Goal: Task Accomplishment & Management: Use online tool/utility

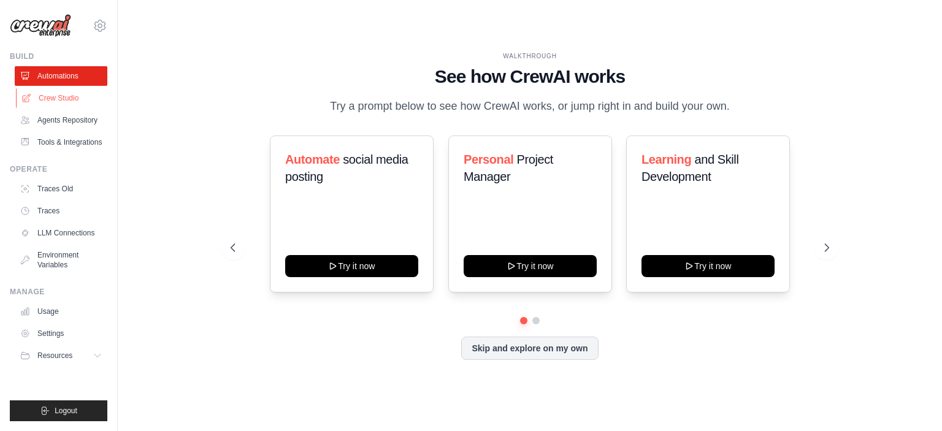
click at [68, 101] on link "Crew Studio" at bounding box center [62, 98] width 93 height 20
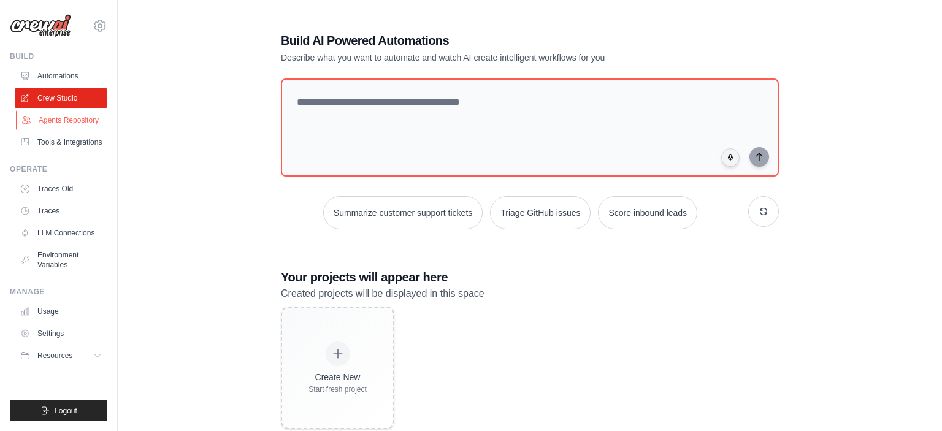
click at [67, 126] on link "Agents Repository" at bounding box center [62, 120] width 93 height 20
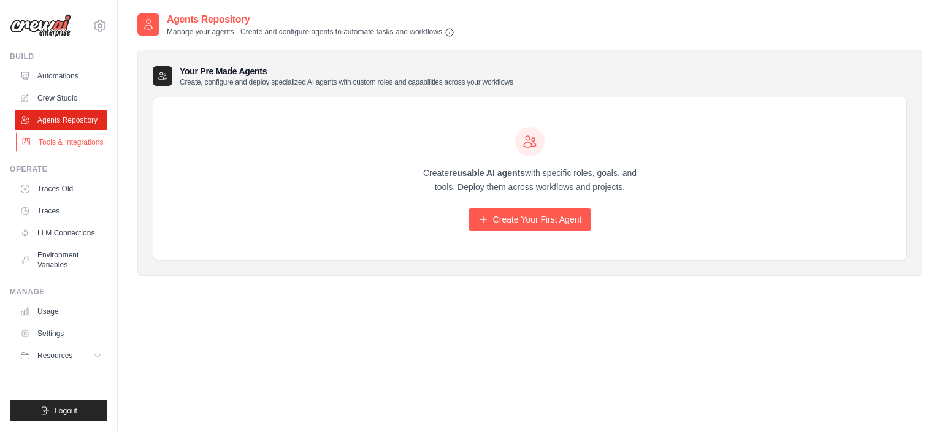
click at [53, 145] on link "Tools & Integrations" at bounding box center [62, 142] width 93 height 20
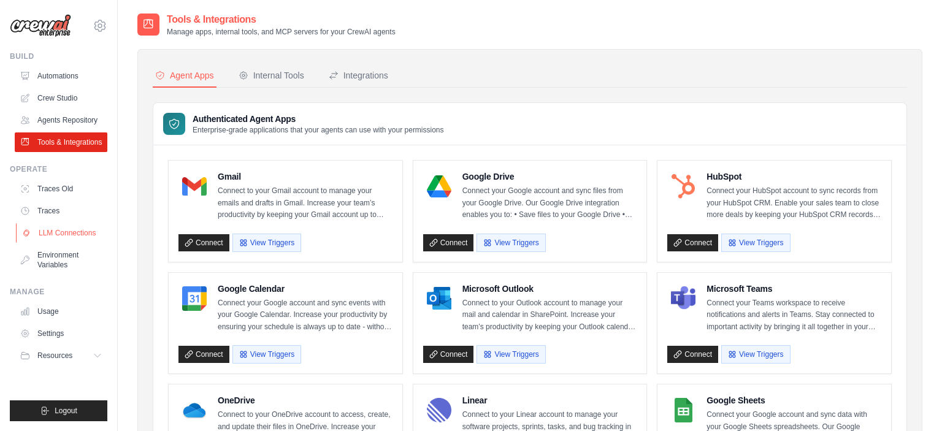
click at [68, 234] on link "LLM Connections" at bounding box center [62, 233] width 93 height 20
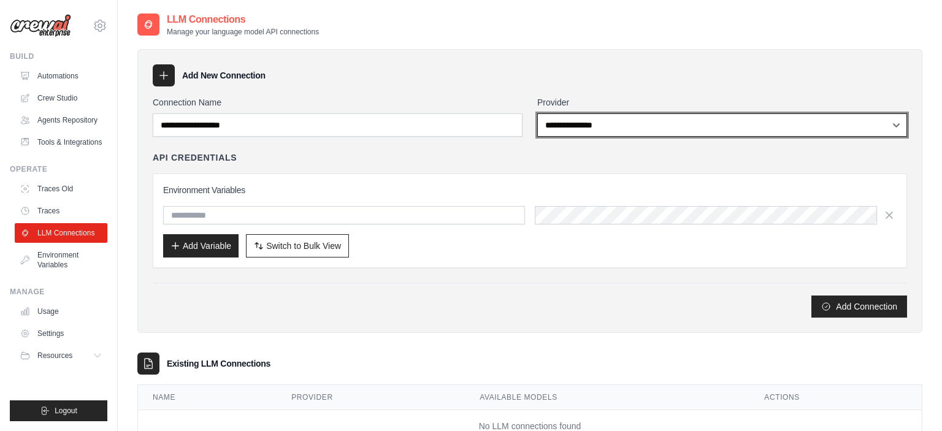
click at [537, 113] on select "**********" at bounding box center [722, 124] width 370 height 23
click option "******" at bounding box center [0, 0] width 0 height 0
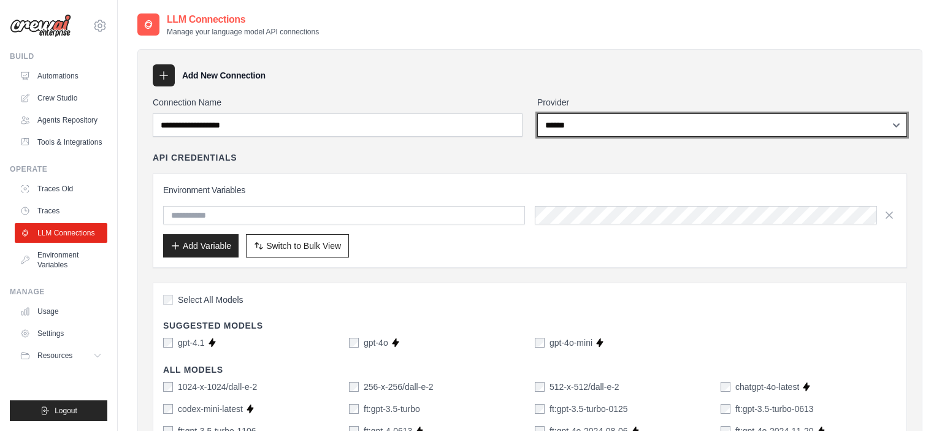
click at [537, 113] on select "**********" at bounding box center [722, 124] width 370 height 23
select select "*****"
click option "*****" at bounding box center [0, 0] width 0 height 0
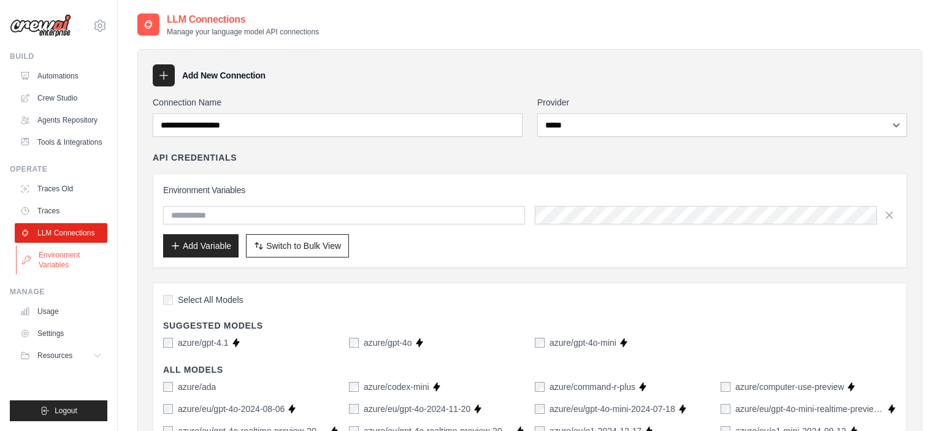
click at [50, 273] on link "Environment Variables" at bounding box center [62, 259] width 93 height 29
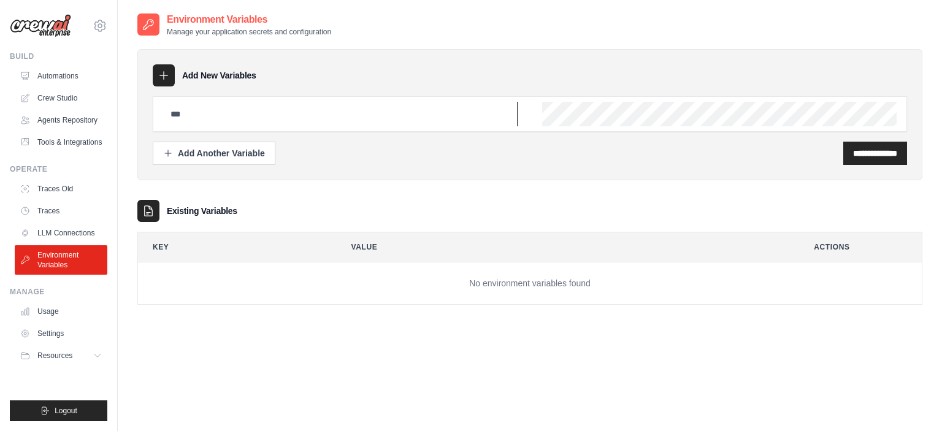
click at [257, 106] on input "text" at bounding box center [340, 114] width 354 height 25
click at [55, 93] on link "Crew Studio" at bounding box center [62, 98] width 93 height 20
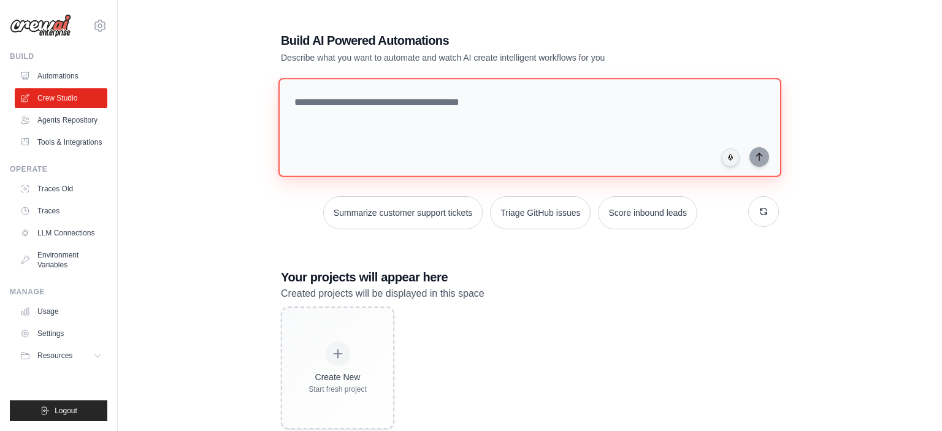
click at [383, 113] on textarea at bounding box center [529, 127] width 503 height 99
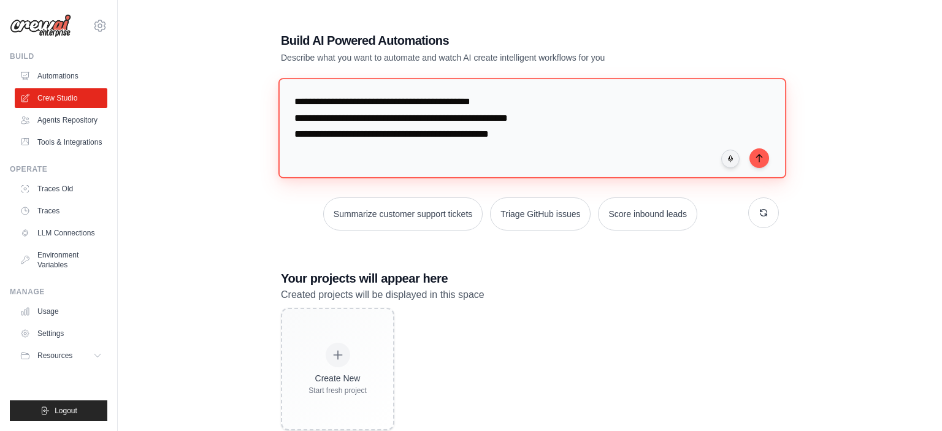
click at [460, 136] on textarea "**********" at bounding box center [532, 128] width 508 height 100
click at [556, 114] on textarea "**********" at bounding box center [532, 128] width 508 height 100
click at [567, 137] on textarea "**********" at bounding box center [532, 128] width 508 height 100
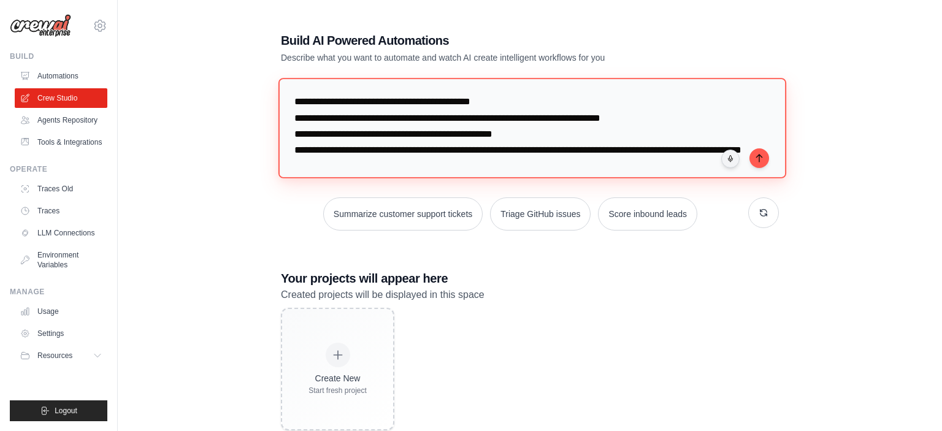
scroll to position [15, 0]
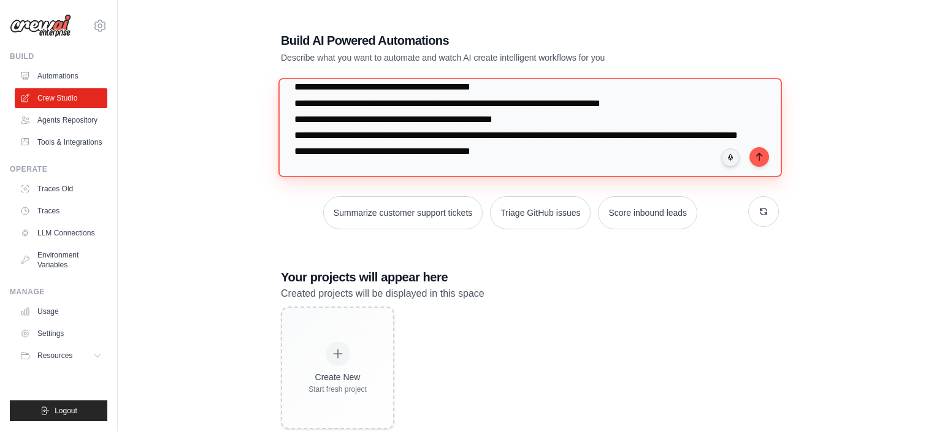
paste textarea "**********"
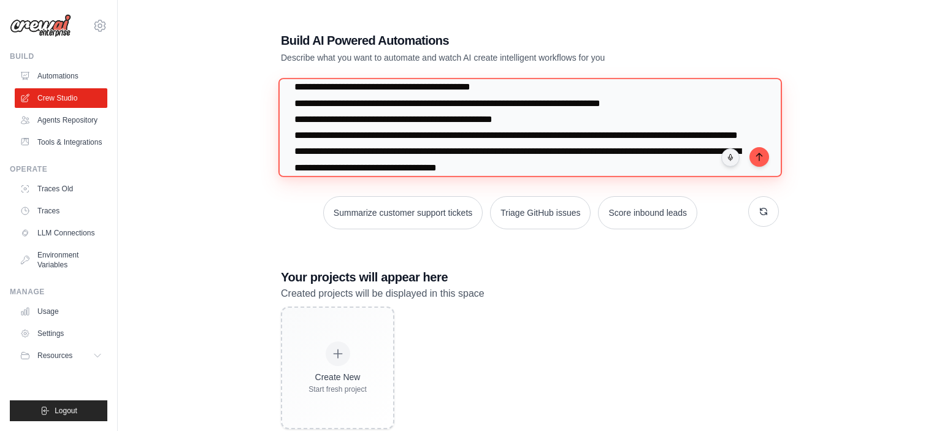
scroll to position [28, 0]
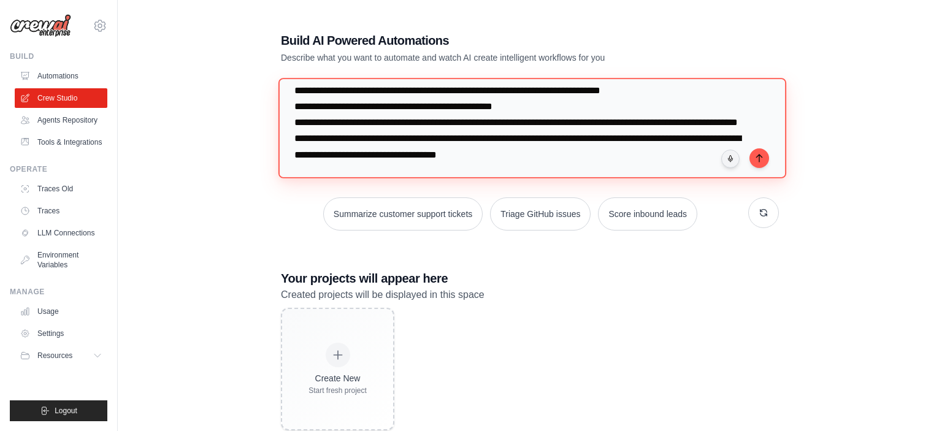
click at [489, 152] on textarea "**********" at bounding box center [532, 128] width 508 height 100
type textarea "**********"
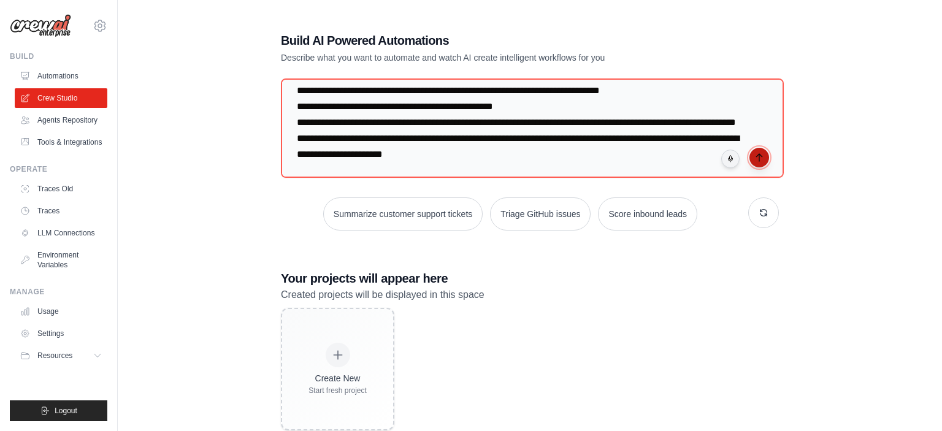
click at [759, 156] on icon "submit" at bounding box center [759, 158] width 10 height 10
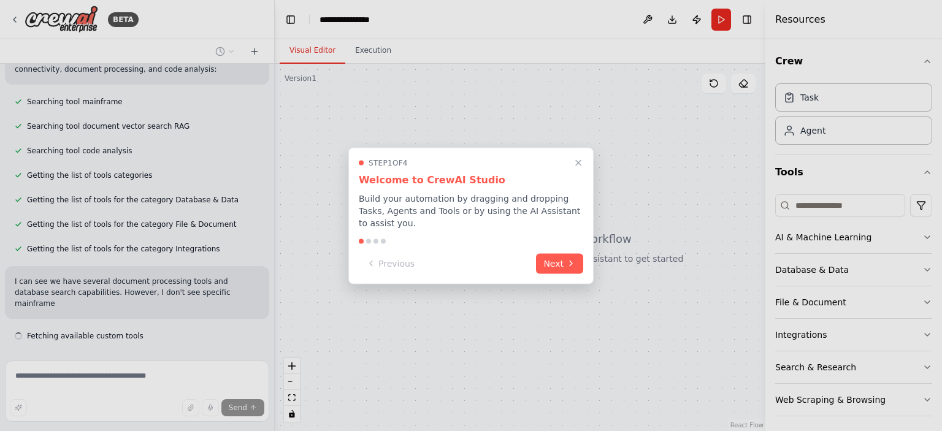
scroll to position [275, 0]
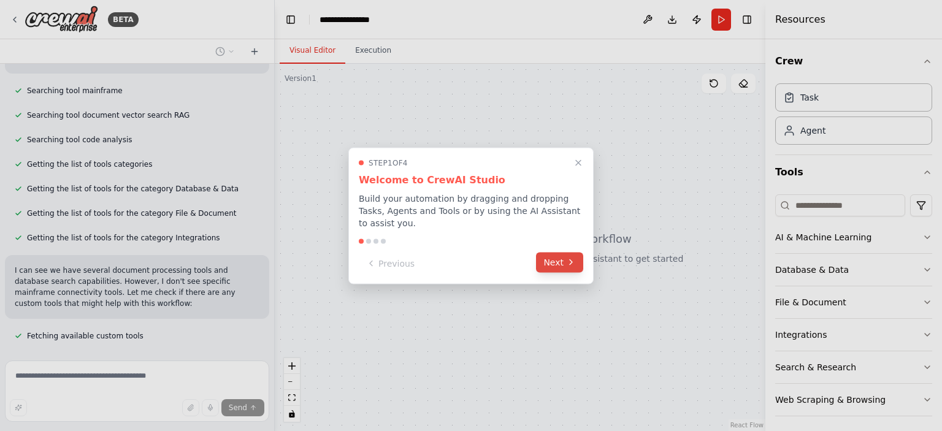
click at [551, 256] on button "Next" at bounding box center [559, 262] width 47 height 20
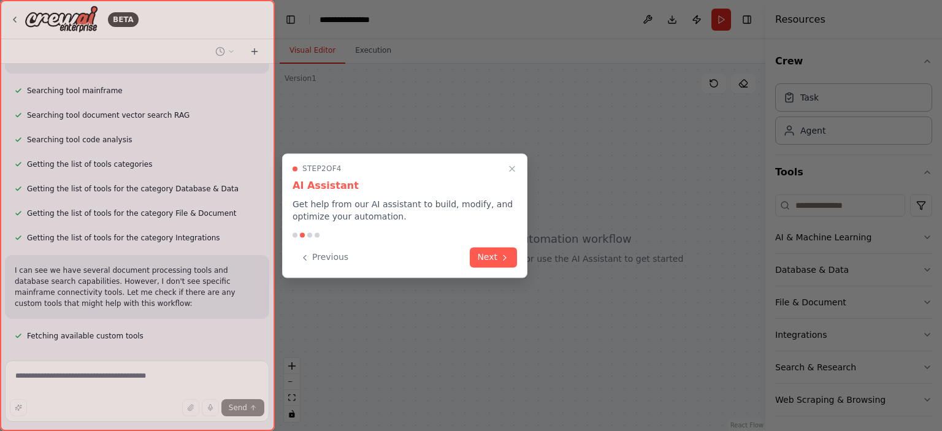
scroll to position [340, 0]
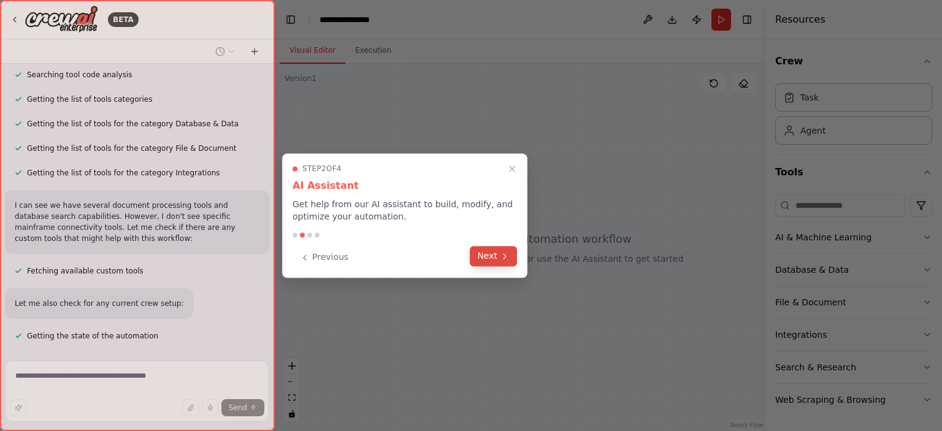
click at [489, 254] on button "Next" at bounding box center [493, 256] width 47 height 20
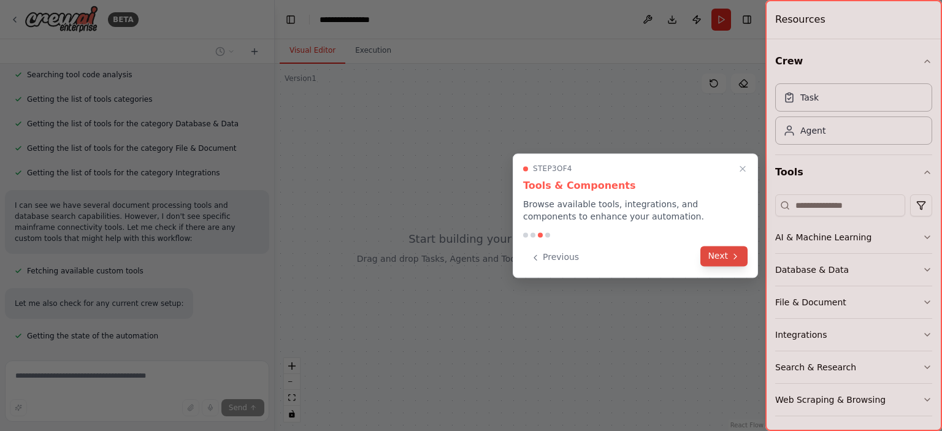
click at [718, 257] on button "Next" at bounding box center [723, 256] width 47 height 20
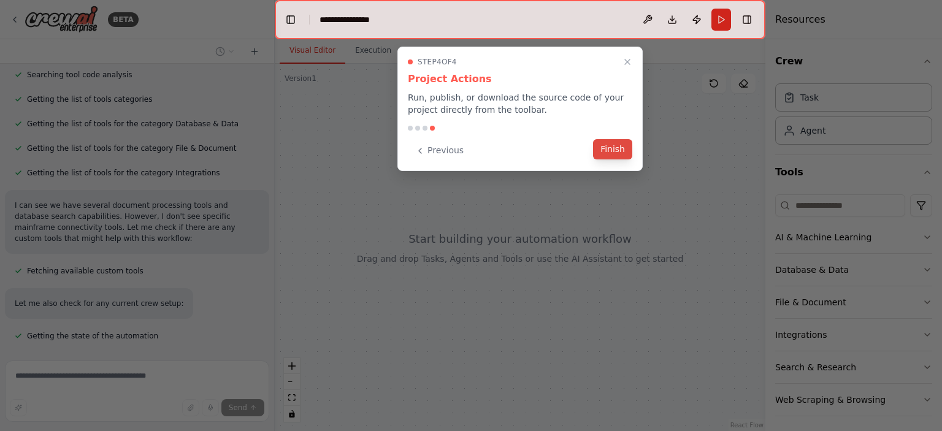
click at [607, 152] on button "Finish" at bounding box center [612, 149] width 39 height 20
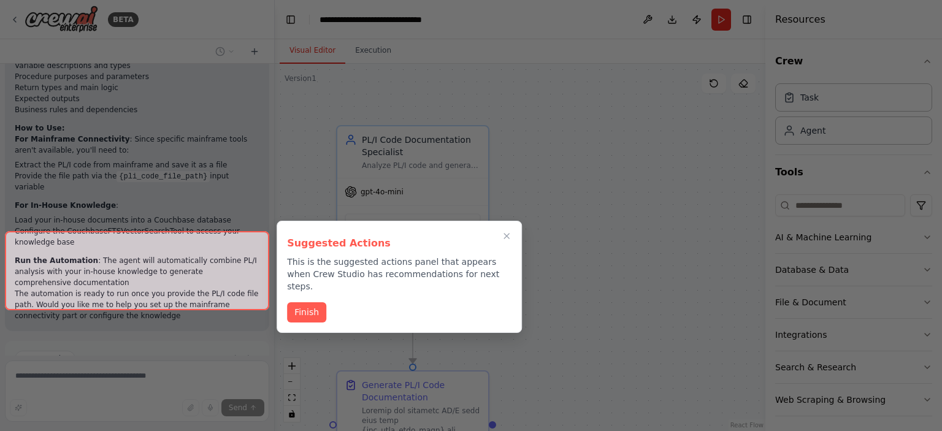
scroll to position [1198, 0]
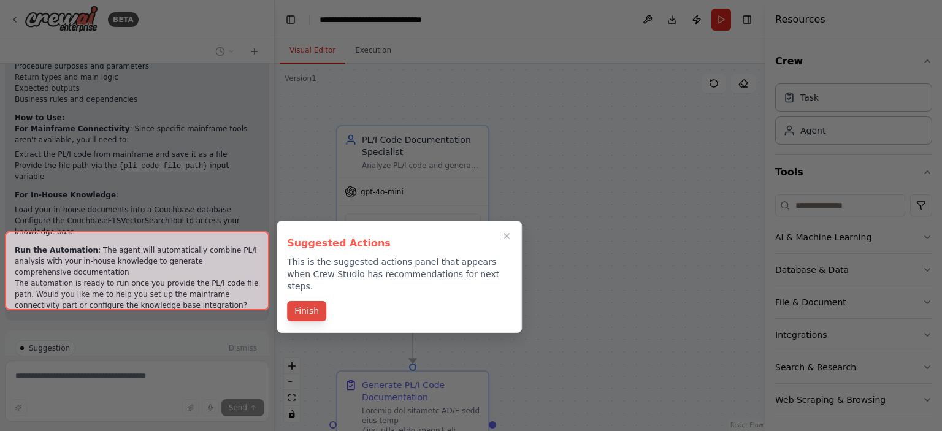
click at [310, 301] on button "Finish" at bounding box center [306, 311] width 39 height 20
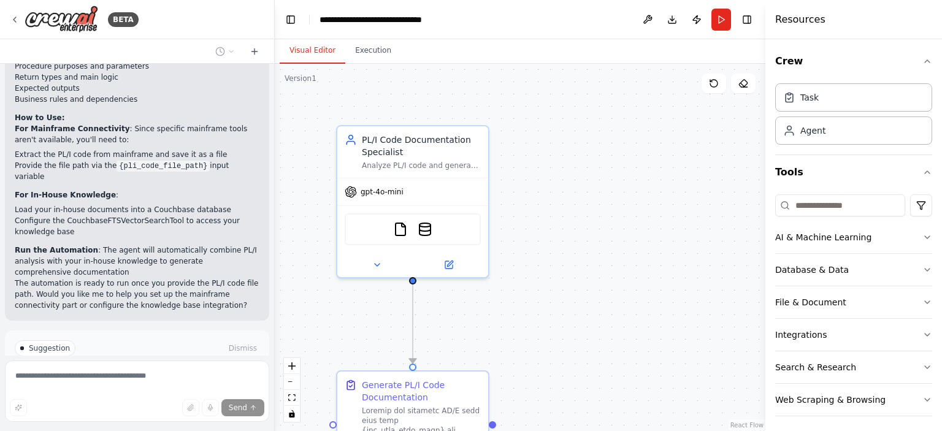
click at [47, 406] on div "Send" at bounding box center [137, 407] width 254 height 17
click at [246, 342] on button "Dismiss" at bounding box center [242, 348] width 33 height 12
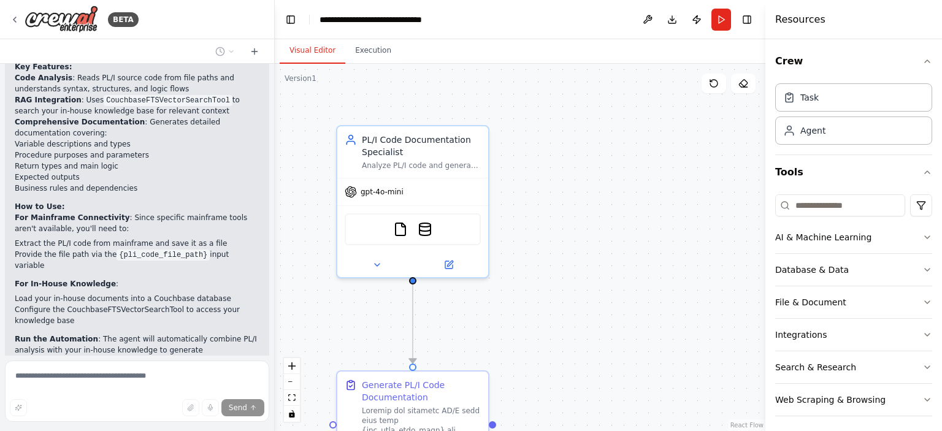
click at [23, 429] on div "Thinking..." at bounding box center [137, 434] width 245 height 10
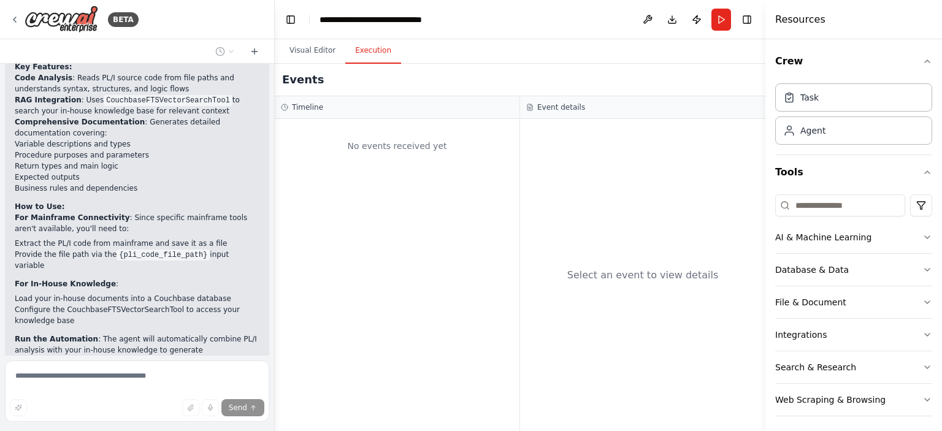
click at [372, 50] on button "Execution" at bounding box center [373, 51] width 56 height 26
click at [322, 51] on button "Visual Editor" at bounding box center [313, 51] width 66 height 26
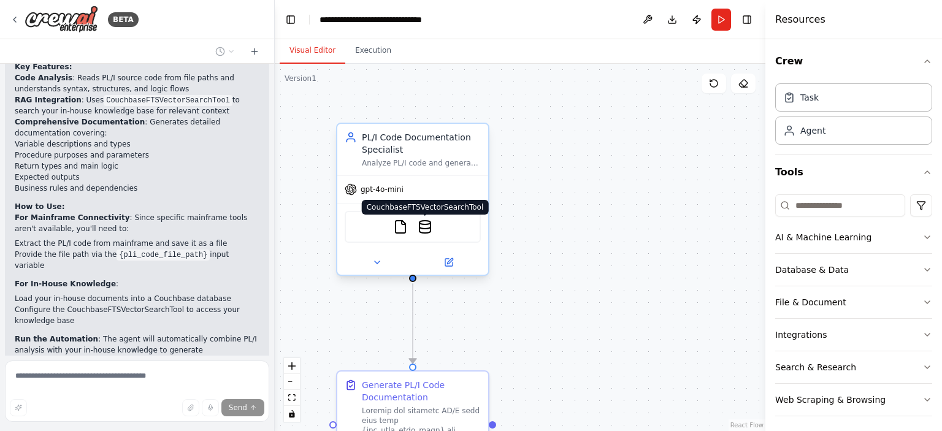
click at [424, 229] on img at bounding box center [424, 226] width 15 height 15
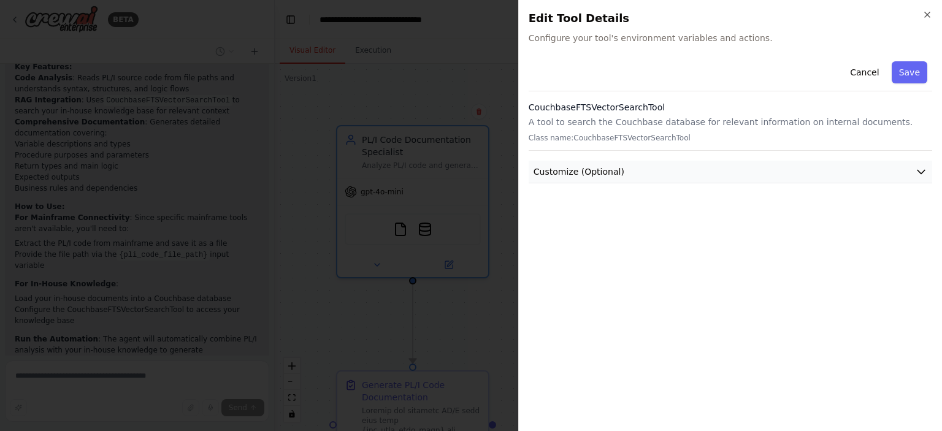
click at [832, 168] on button "Customize (Optional)" at bounding box center [729, 172] width 403 height 23
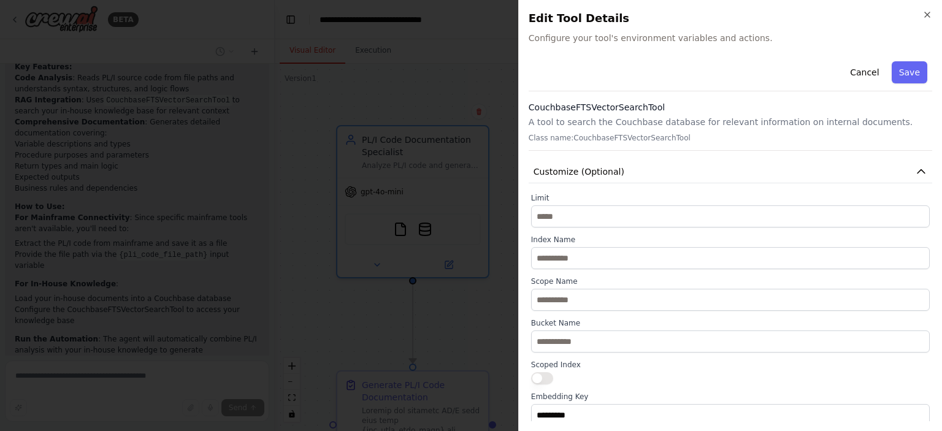
click at [679, 86] on div "Cancel Save" at bounding box center [729, 73] width 403 height 35
click at [872, 77] on button "Cancel" at bounding box center [864, 72] width 44 height 22
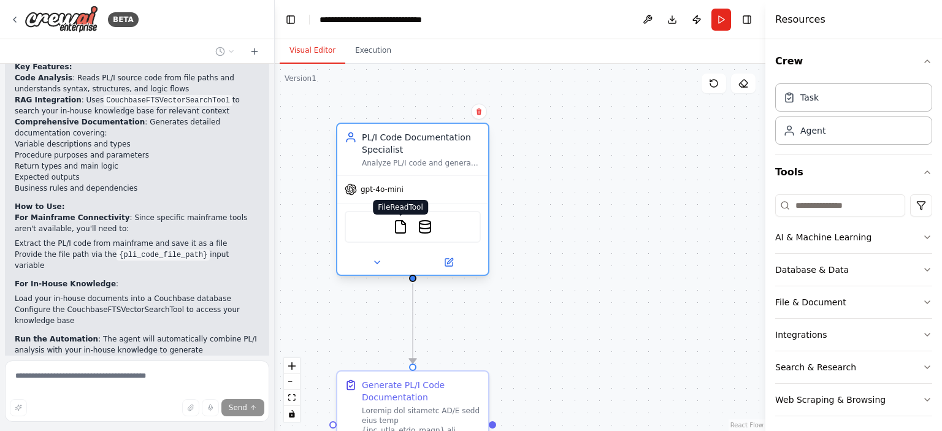
click at [402, 233] on img at bounding box center [400, 226] width 15 height 15
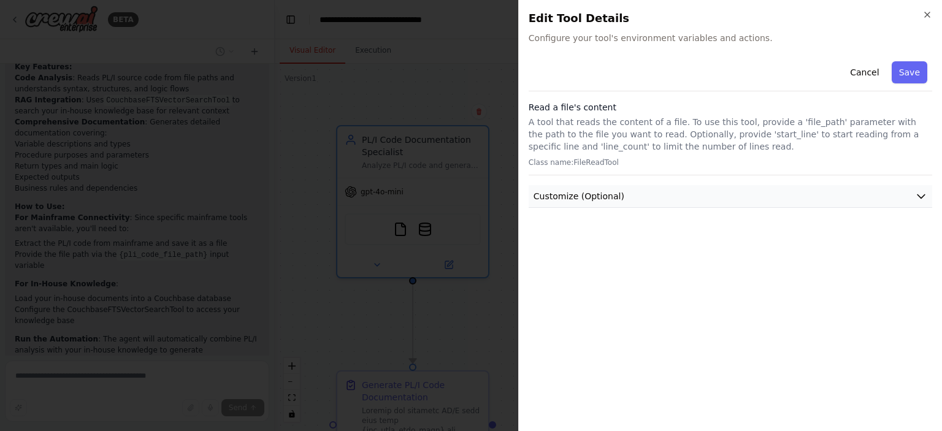
click at [918, 195] on icon "button" at bounding box center [920, 197] width 7 height 4
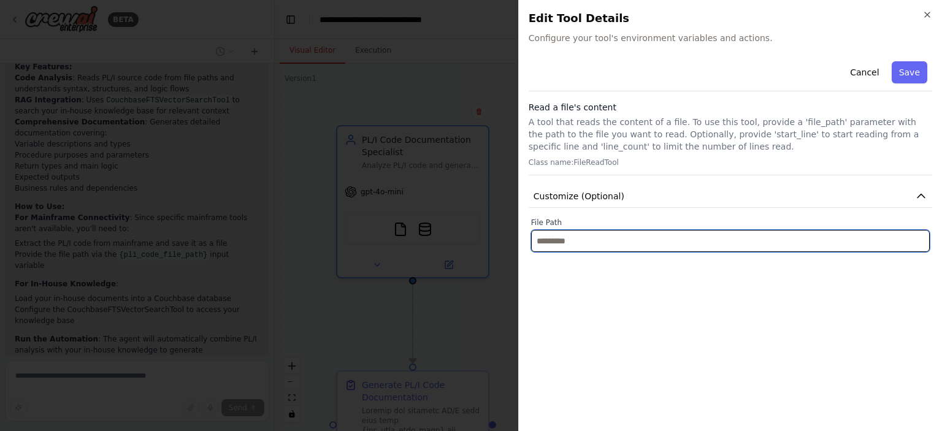
click at [611, 239] on input "text" at bounding box center [730, 241] width 398 height 22
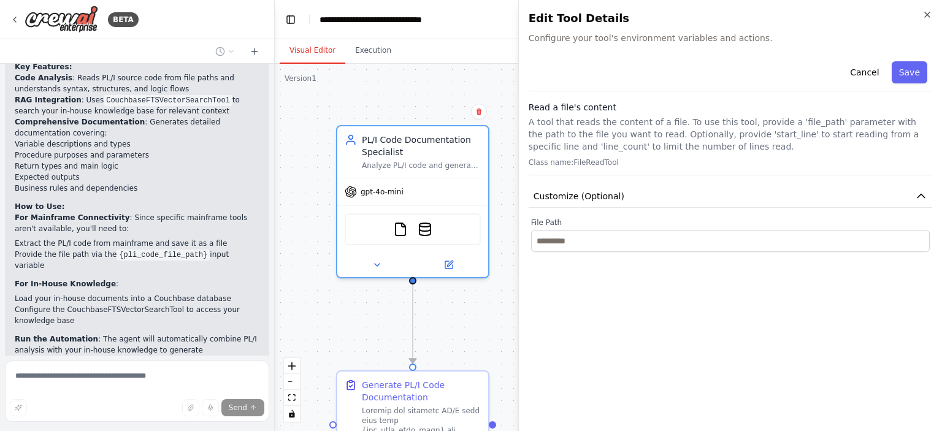
click at [379, 78] on body "BETA I want to create an agent which does following: (1). Connects to mainframe…" at bounding box center [471, 215] width 942 height 431
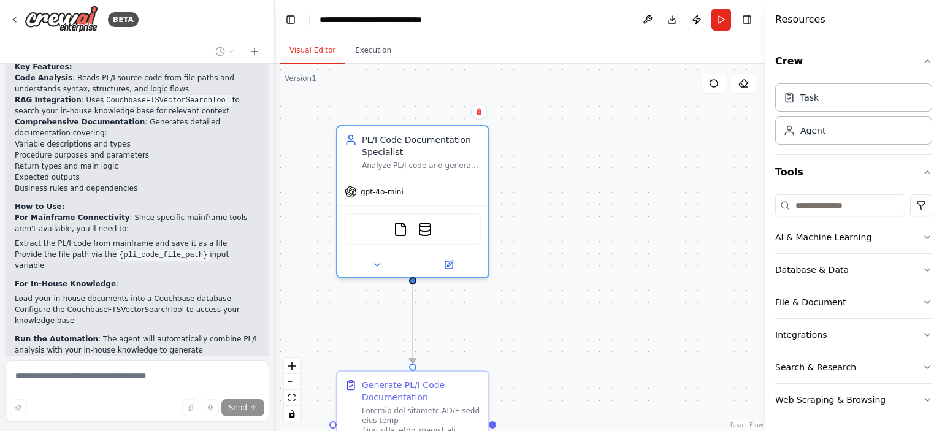
click at [21, 429] on icon at bounding box center [20, 434] width 10 height 10
click at [147, 419] on div "Thinking..." at bounding box center [137, 433] width 264 height 29
click at [16, 430] on icon at bounding box center [19, 433] width 7 height 7
click at [35, 429] on span "Thinking..." at bounding box center [48, 434] width 39 height 10
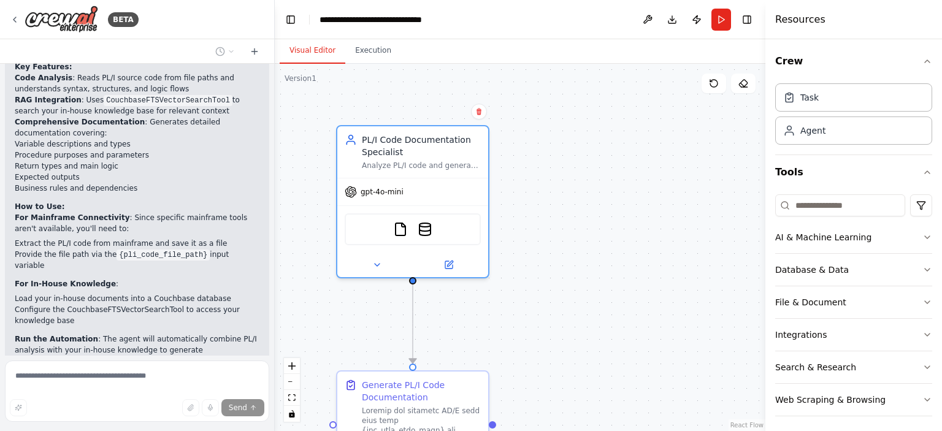
click at [35, 429] on span "Thinking..." at bounding box center [48, 434] width 39 height 10
click at [188, 429] on div "Thinking..." at bounding box center [137, 434] width 245 height 10
click at [842, 130] on div "Agent" at bounding box center [853, 130] width 157 height 28
click at [825, 104] on div "Task" at bounding box center [853, 97] width 157 height 28
click at [928, 274] on button "Database & Data" at bounding box center [853, 270] width 157 height 32
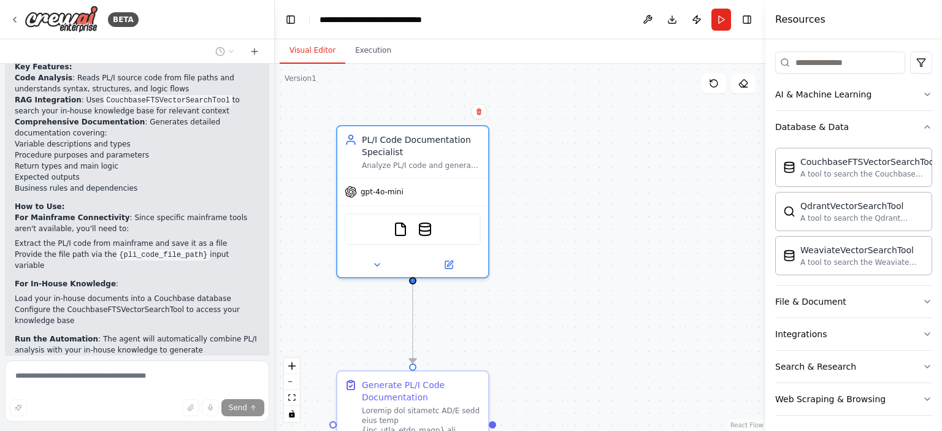
scroll to position [145, 0]
click at [625, 368] on div ".deletable-edge-delete-btn { width: 20px; height: 20px; border: 0px solid #ffff…" at bounding box center [520, 247] width 490 height 367
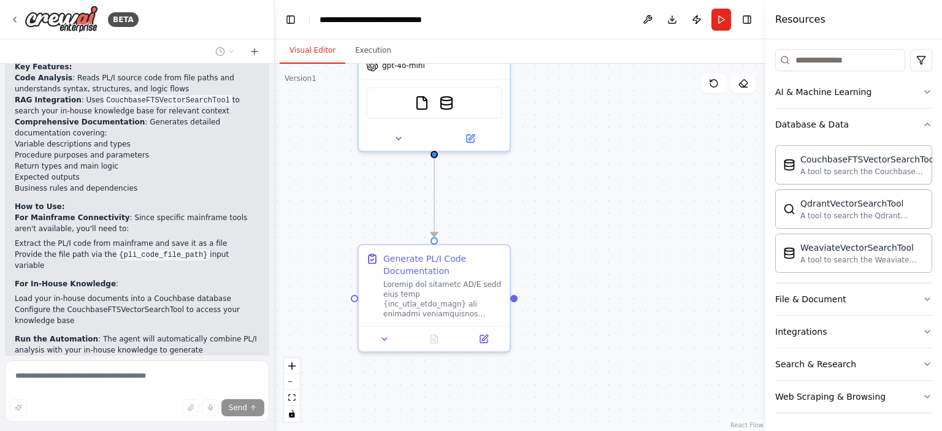
drag, startPoint x: 595, startPoint y: 273, endPoint x: 625, endPoint y: 194, distance: 84.8
click at [625, 194] on div ".deletable-edge-delete-btn { width: 20px; height: 20px; border: 0px solid #ffff…" at bounding box center [520, 247] width 490 height 367
click at [928, 329] on icon "button" at bounding box center [927, 332] width 10 height 10
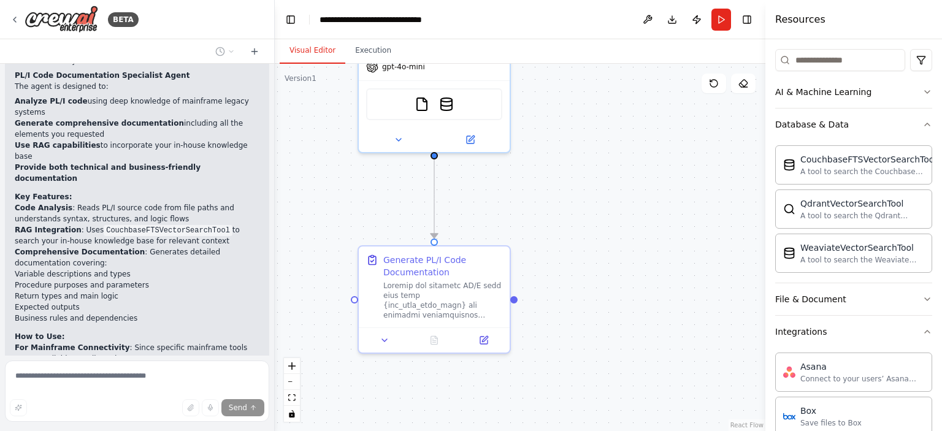
scroll to position [1110, 0]
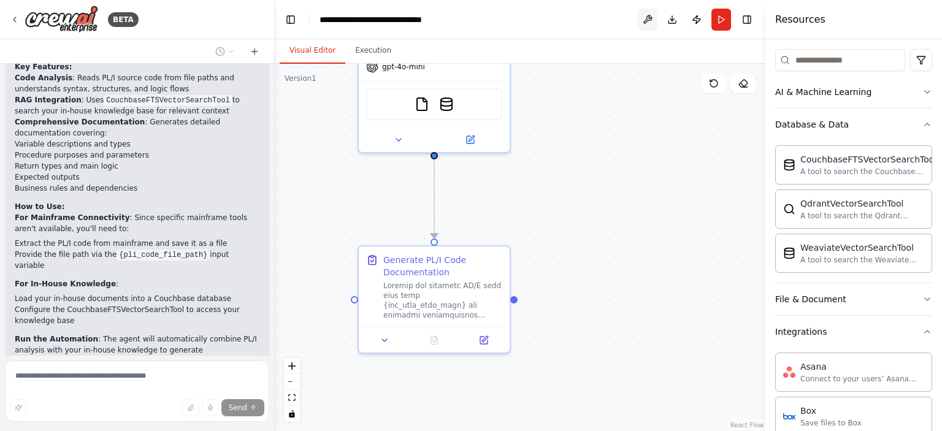
click at [649, 16] on button at bounding box center [648, 20] width 20 height 22
click at [649, 16] on div at bounding box center [648, 20] width 20 height 22
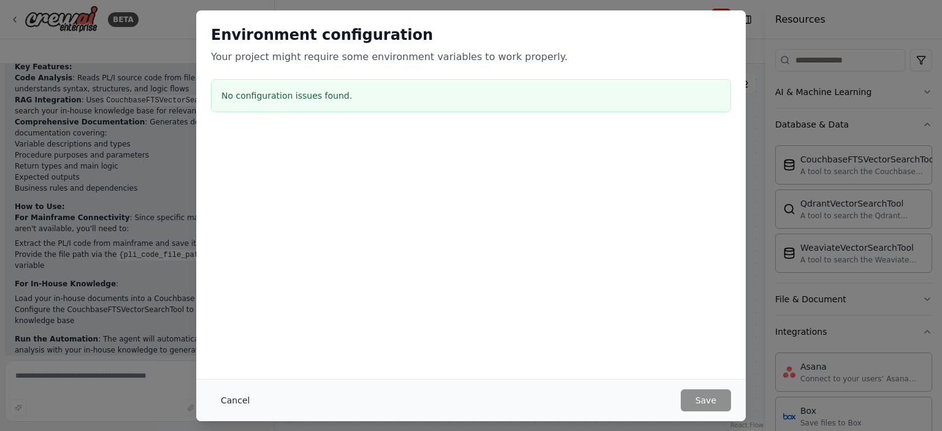
click at [235, 394] on button "Cancel" at bounding box center [235, 400] width 48 height 22
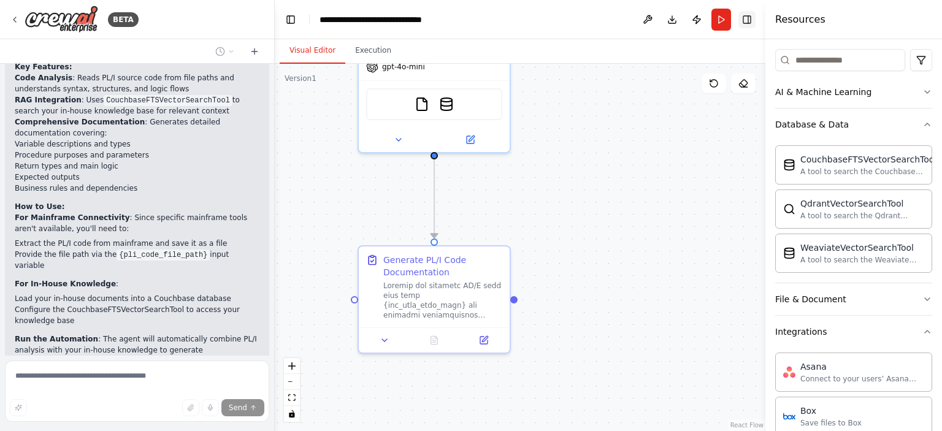
click at [747, 23] on button "Toggle Right Sidebar" at bounding box center [746, 19] width 17 height 17
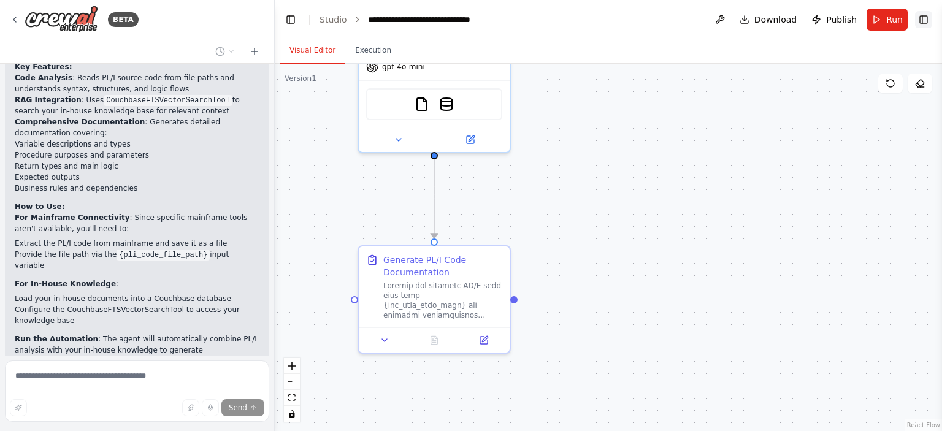
click at [921, 25] on button "Toggle Right Sidebar" at bounding box center [923, 19] width 17 height 17
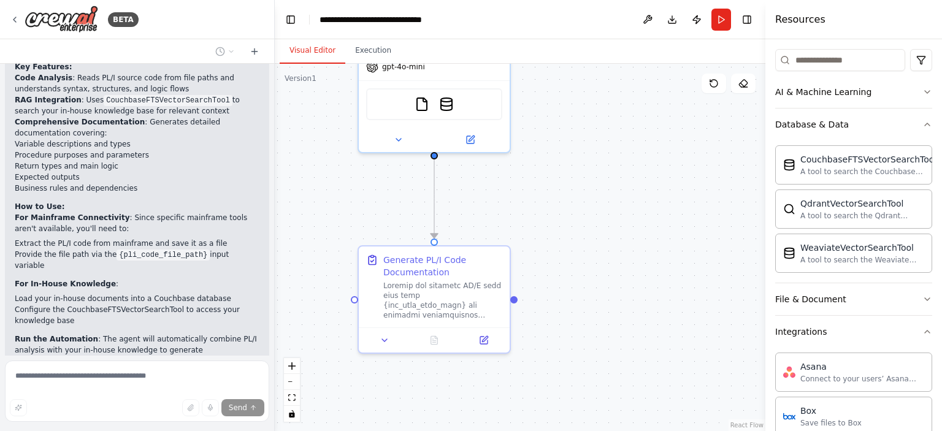
click at [37, 429] on span "Thinking..." at bounding box center [48, 434] width 39 height 10
click at [235, 320] on div "I want to create an agent which does following: (1). Connects to mainframe and …" at bounding box center [137, 210] width 274 height 292
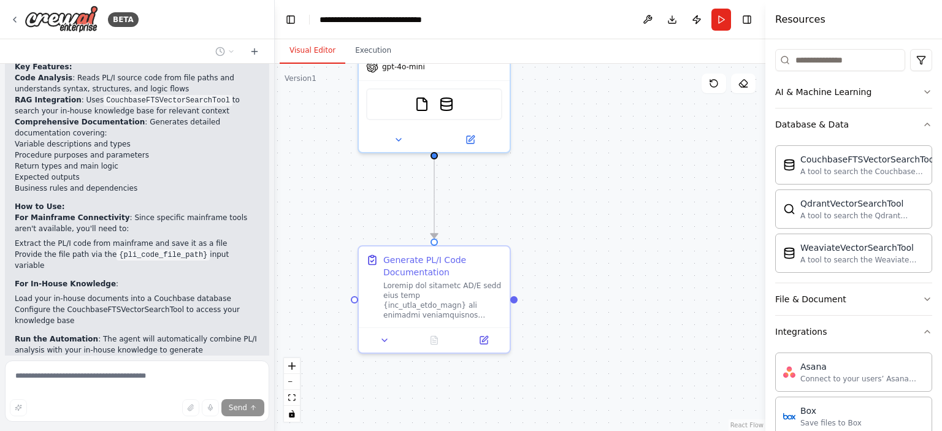
click at [337, 240] on div ".deletable-edge-delete-btn { width: 20px; height: 20px; border: 0px solid #ffff…" at bounding box center [520, 247] width 490 height 367
click at [679, 23] on button "Download" at bounding box center [672, 20] width 20 height 22
click at [43, 429] on span "Thinking..." at bounding box center [48, 434] width 39 height 10
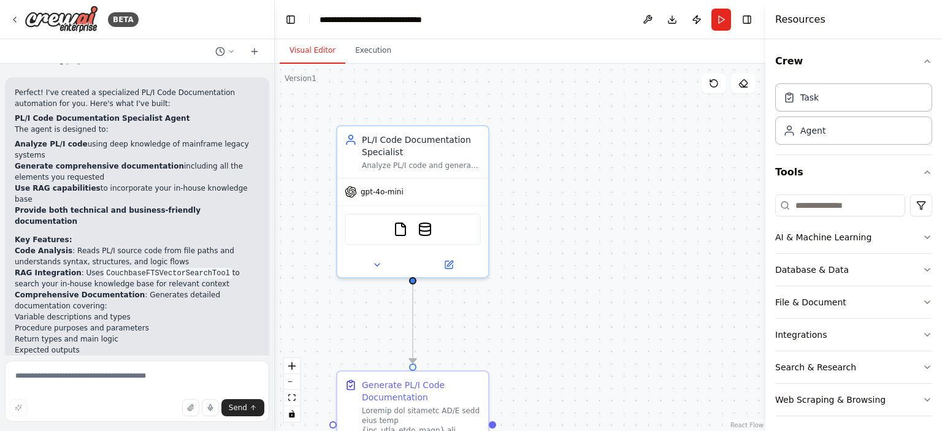
scroll to position [1070, 0]
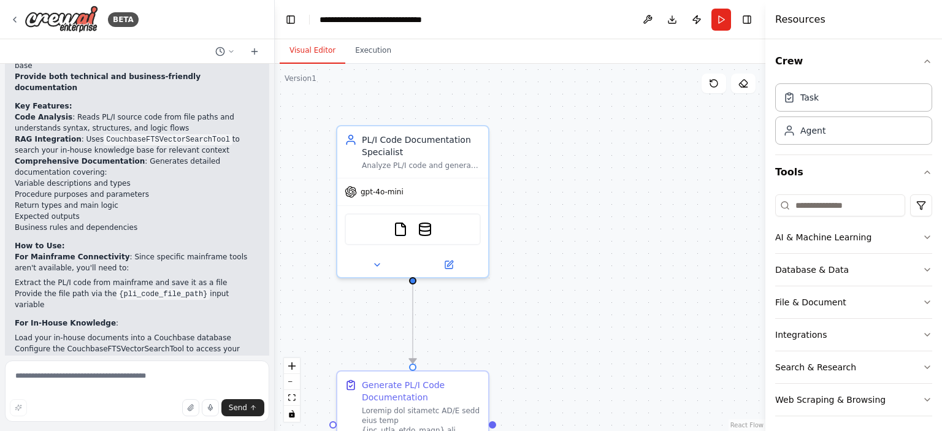
click at [53, 383] on textarea at bounding box center [137, 390] width 264 height 61
type textarea "**********"
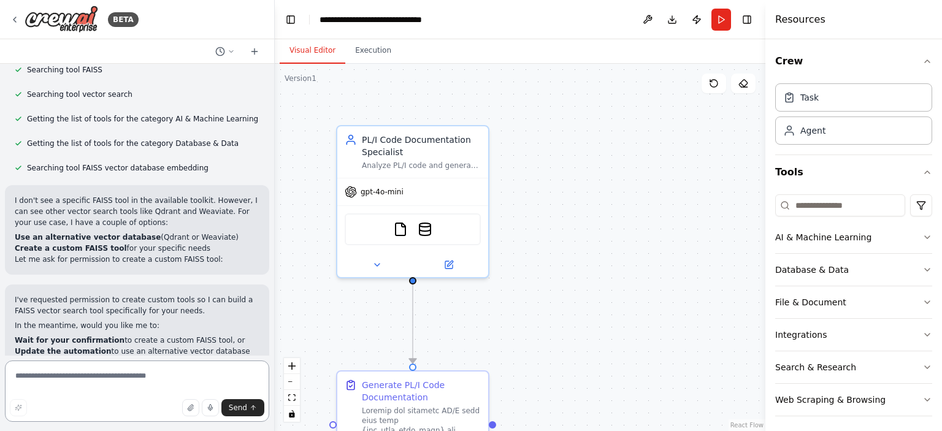
scroll to position [1650, 0]
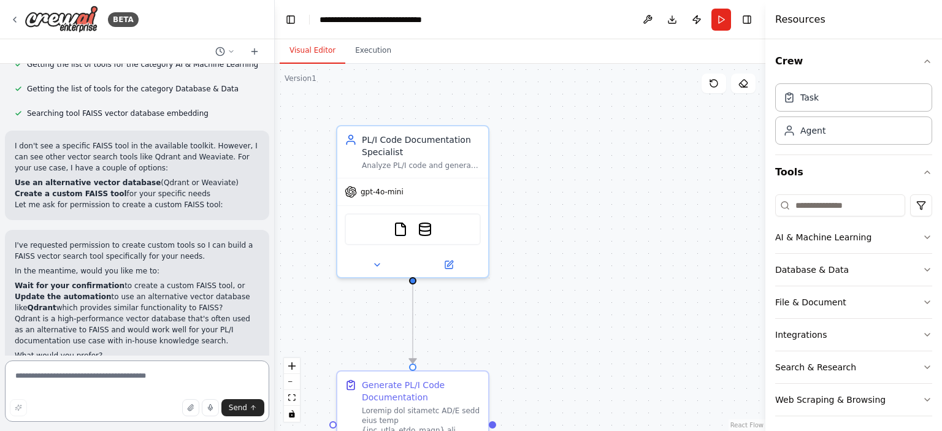
click at [82, 383] on textarea at bounding box center [137, 390] width 264 height 61
click at [53, 378] on textarea at bounding box center [137, 390] width 264 height 61
click at [137, 378] on textarea "**********" at bounding box center [137, 390] width 264 height 61
click at [28, 379] on textarea "**********" at bounding box center [137, 390] width 264 height 61
click at [30, 379] on textarea "**********" at bounding box center [137, 390] width 264 height 61
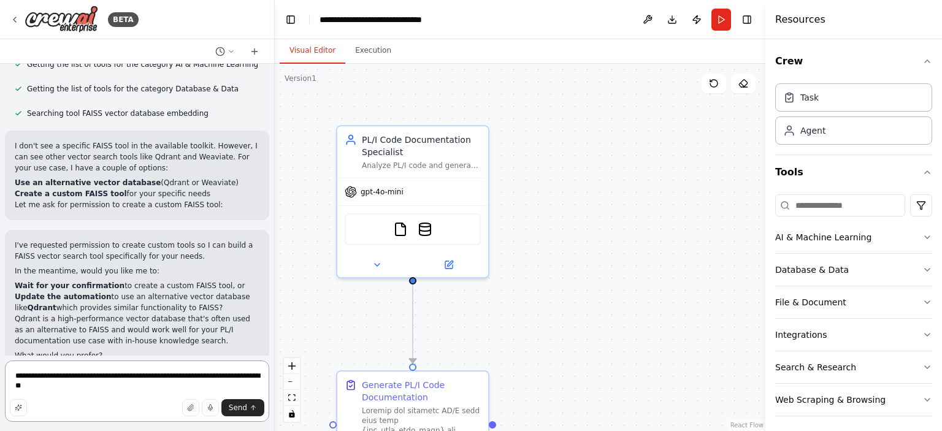
click at [30, 379] on textarea "**********" at bounding box center [137, 390] width 264 height 61
type textarea "**********"
click at [232, 411] on span "Send" at bounding box center [238, 408] width 18 height 10
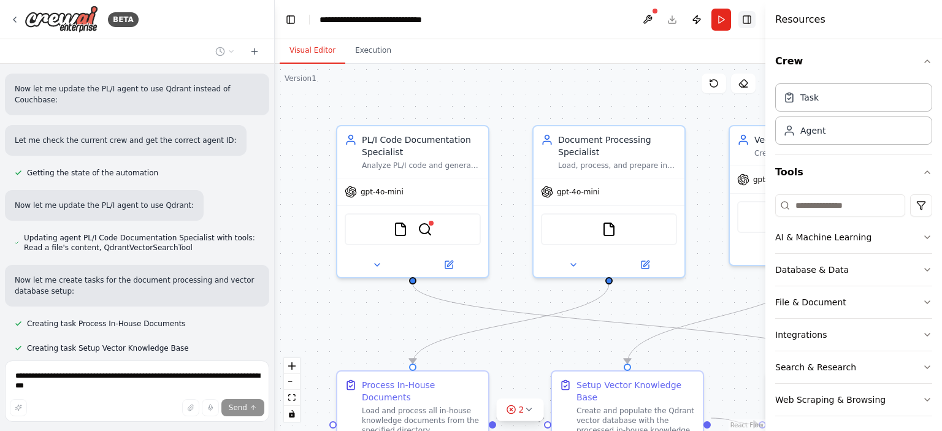
scroll to position [2212, 0]
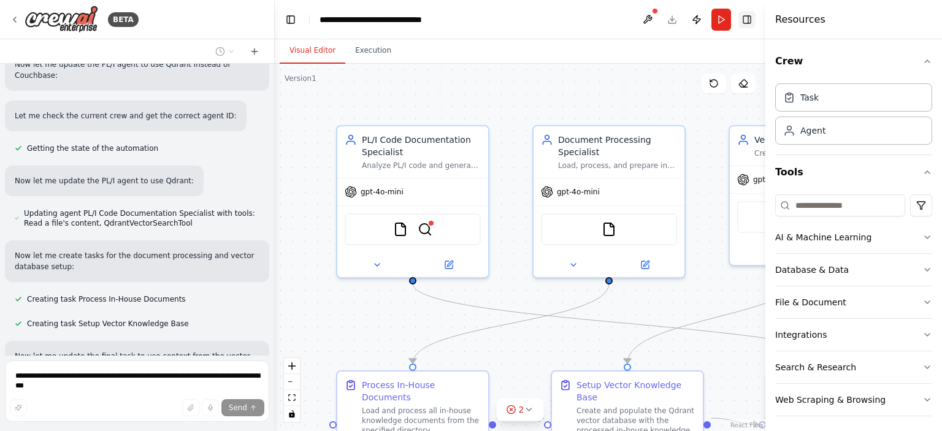
click at [749, 21] on button "Toggle Right Sidebar" at bounding box center [746, 19] width 17 height 17
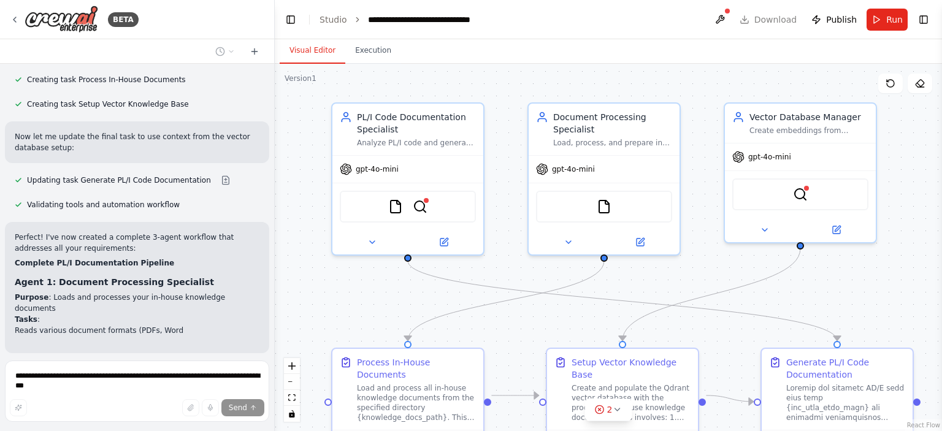
drag, startPoint x: 867, startPoint y: 315, endPoint x: 863, endPoint y: 293, distance: 22.6
click at [863, 293] on div ".deletable-edge-delete-btn { width: 20px; height: 20px; border: 0px solid #ffff…" at bounding box center [608, 247] width 667 height 367
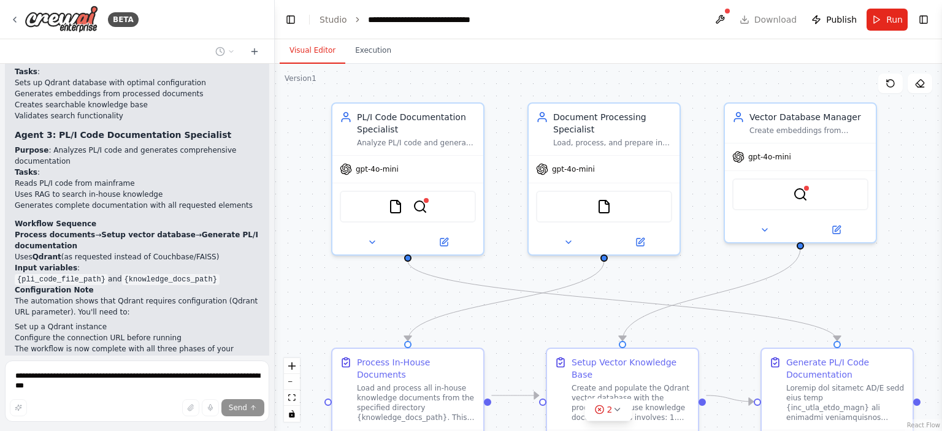
scroll to position [2790, 0]
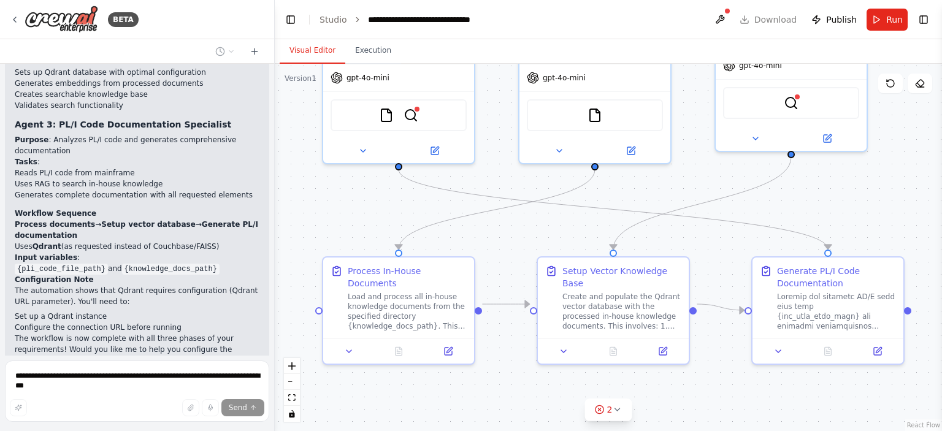
drag, startPoint x: 890, startPoint y: 292, endPoint x: 882, endPoint y: 203, distance: 89.9
click at [882, 203] on div ".deletable-edge-delete-btn { width: 20px; height: 20px; border: 0px solid #ffff…" at bounding box center [608, 247] width 667 height 367
click at [561, 344] on icon at bounding box center [563, 349] width 10 height 10
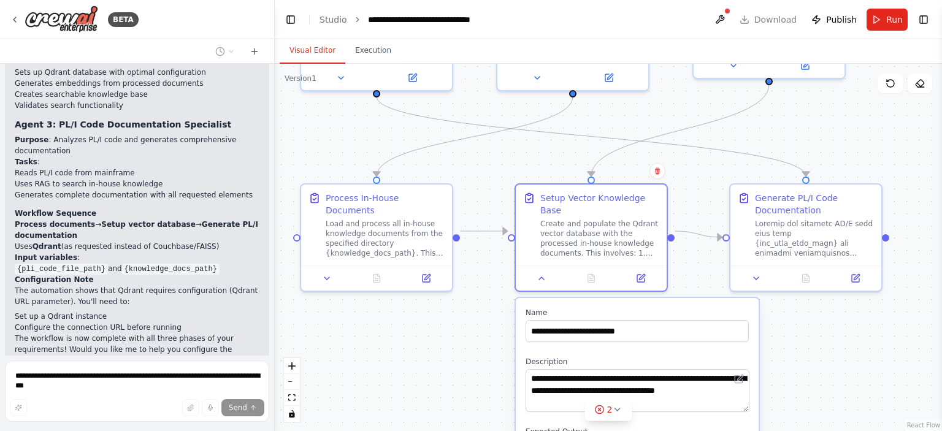
drag, startPoint x: 921, startPoint y: 143, endPoint x: 887, endPoint y: 149, distance: 34.3
click at [887, 149] on div ".deletable-edge-delete-btn { width: 20px; height: 20px; border: 0px solid #ffff…" at bounding box center [608, 247] width 667 height 367
click at [539, 271] on icon at bounding box center [541, 276] width 10 height 10
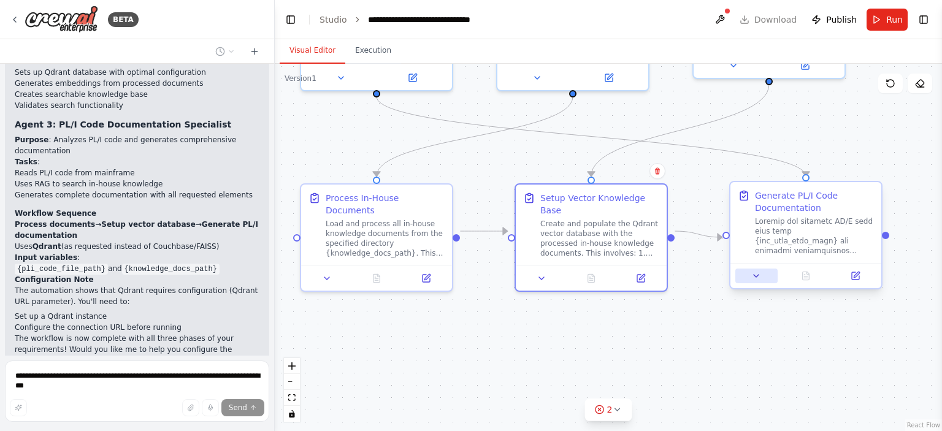
click at [752, 273] on icon at bounding box center [756, 276] width 10 height 10
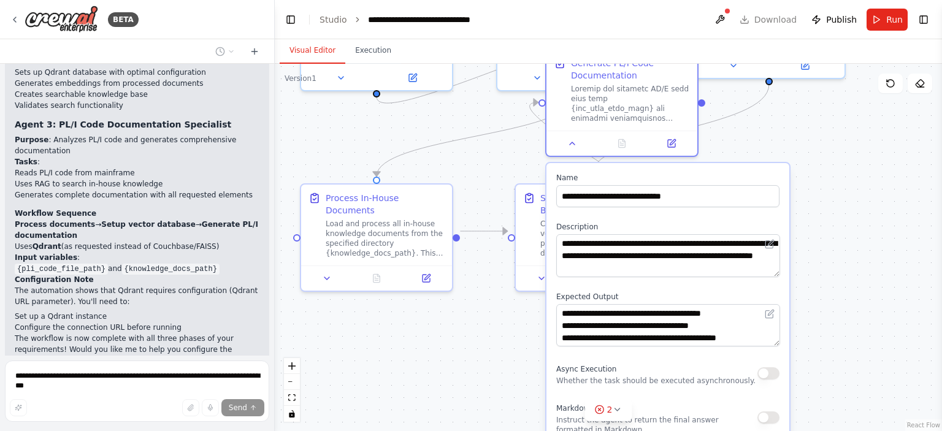
drag, startPoint x: 879, startPoint y: 316, endPoint x: 690, endPoint y: 178, distance: 234.3
click at [690, 178] on label "Name" at bounding box center [667, 178] width 223 height 10
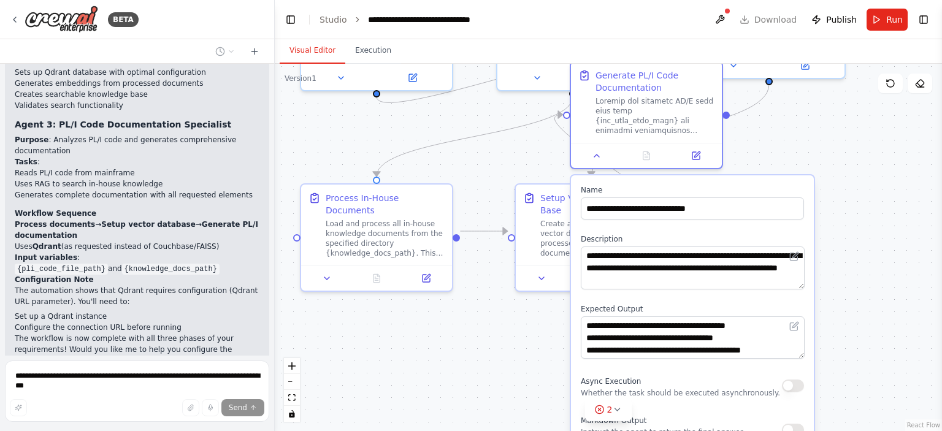
drag, startPoint x: 688, startPoint y: 175, endPoint x: 763, endPoint y: 199, distance: 78.5
click at [762, 195] on label "Name" at bounding box center [692, 190] width 223 height 10
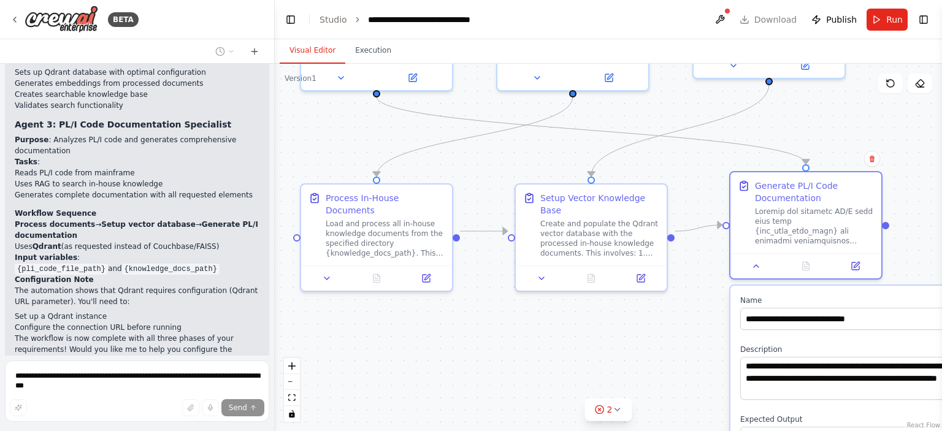
drag, startPoint x: 763, startPoint y: 199, endPoint x: 869, endPoint y: 300, distance: 146.6
click at [869, 300] on label "Name" at bounding box center [851, 300] width 223 height 10
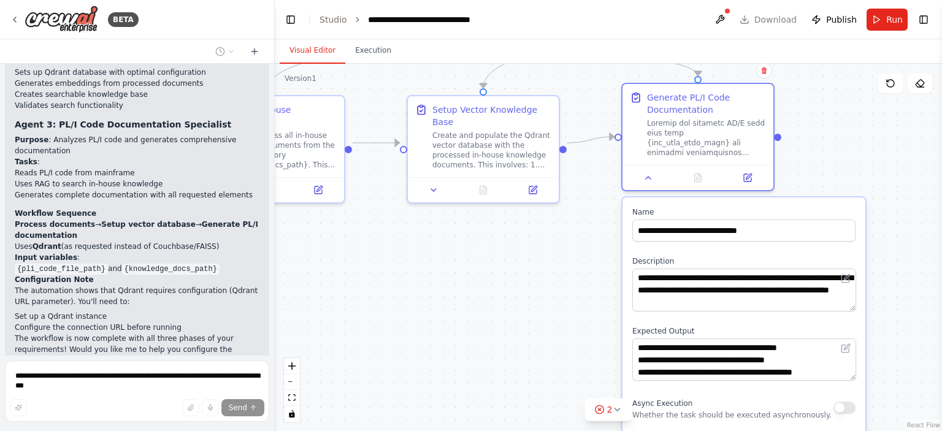
drag, startPoint x: 600, startPoint y: 357, endPoint x: 492, endPoint y: 273, distance: 137.6
click at [492, 273] on div ".deletable-edge-delete-btn { width: 20px; height: 20px; border: 0px solid #ffff…" at bounding box center [608, 247] width 667 height 367
click at [646, 183] on div at bounding box center [697, 174] width 151 height 25
click at [649, 175] on icon at bounding box center [648, 175] width 5 height 2
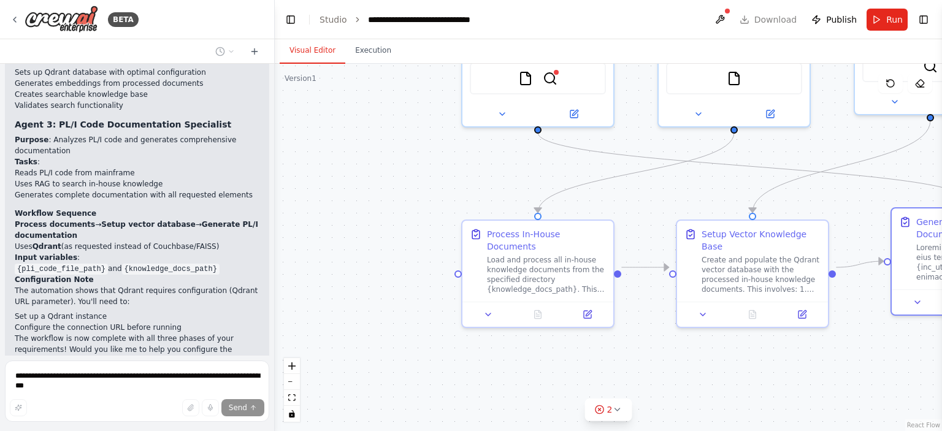
drag, startPoint x: 552, startPoint y: 295, endPoint x: 786, endPoint y: 414, distance: 262.6
click at [786, 414] on div ".deletable-edge-delete-btn { width: 20px; height: 20px; border: 0px solid #ffff…" at bounding box center [608, 247] width 667 height 367
click at [489, 307] on icon at bounding box center [488, 312] width 10 height 10
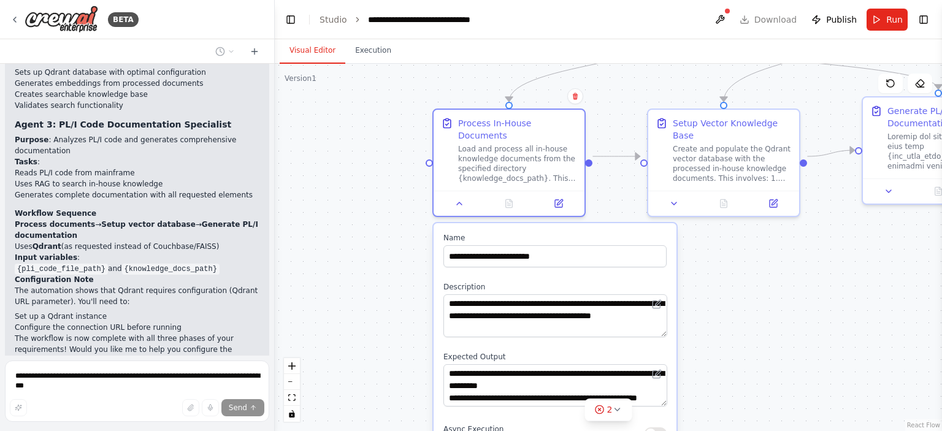
drag, startPoint x: 403, startPoint y: 331, endPoint x: 375, endPoint y: 220, distance: 114.6
click at [375, 220] on div ".deletable-edge-delete-btn { width: 20px; height: 20px; border: 0px solid #ffff…" at bounding box center [608, 247] width 667 height 367
click at [457, 196] on icon at bounding box center [459, 201] width 10 height 10
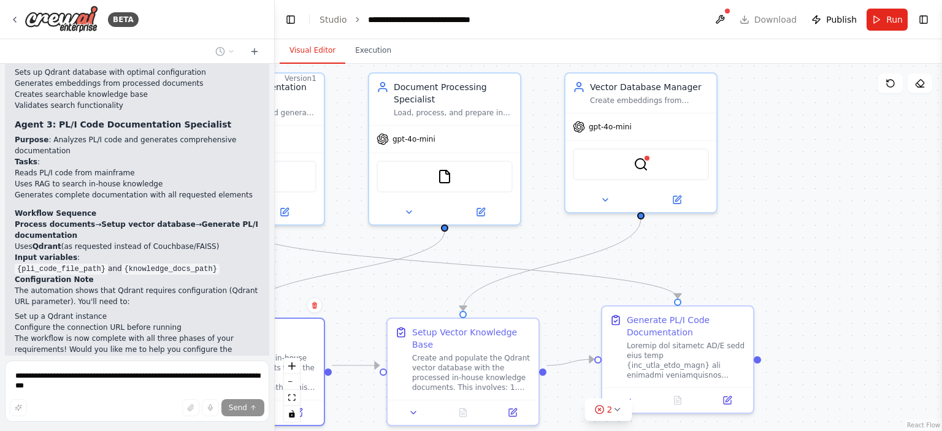
drag, startPoint x: 641, startPoint y: 304, endPoint x: 407, endPoint y: 460, distance: 281.2
click at [407, 430] on div ".deletable-edge-delete-btn { width: 20px; height: 20px; border: 0px solid #ffff…" at bounding box center [608, 247] width 667 height 367
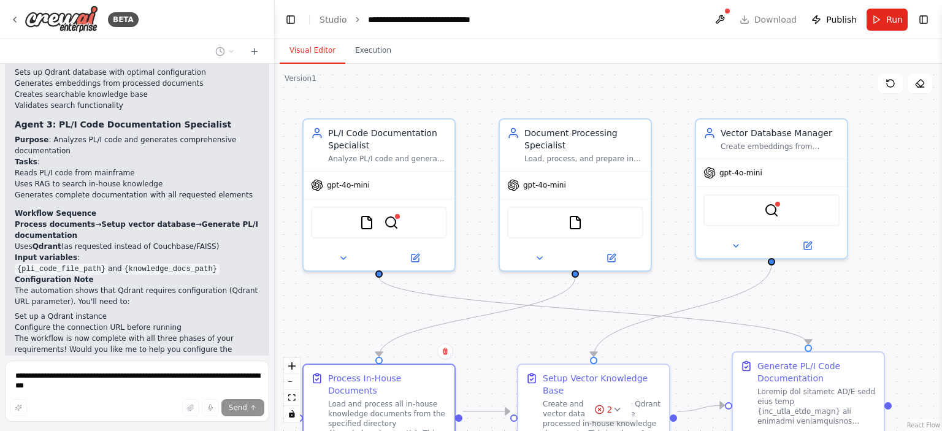
drag, startPoint x: 680, startPoint y: 250, endPoint x: 848, endPoint y: 296, distance: 174.1
click at [848, 296] on div ".deletable-edge-delete-btn { width: 20px; height: 20px; border: 0px solid #ffff…" at bounding box center [608, 247] width 667 height 367
click at [525, 251] on button at bounding box center [539, 255] width 69 height 15
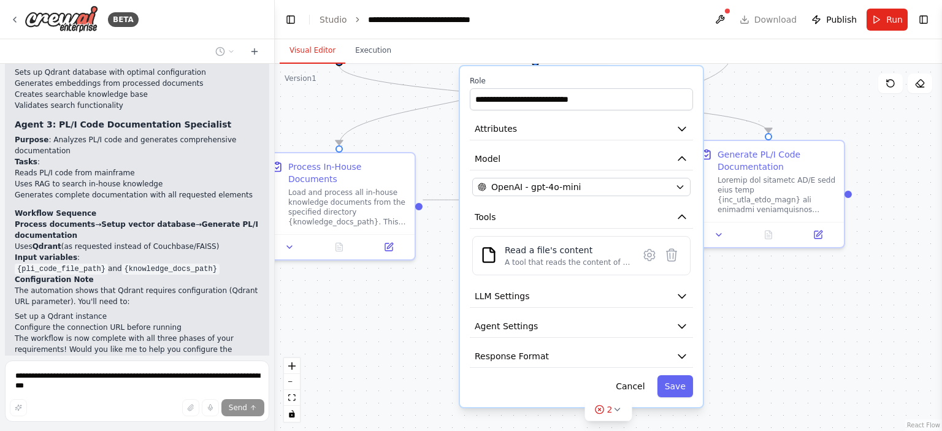
drag, startPoint x: 896, startPoint y: 312, endPoint x: 856, endPoint y: 101, distance: 215.2
click at [856, 101] on div ".deletable-edge-delete-btn { width: 20px; height: 20px; border: 0px solid #ffff…" at bounding box center [608, 247] width 667 height 367
click at [682, 292] on icon "button" at bounding box center [682, 296] width 12 height 12
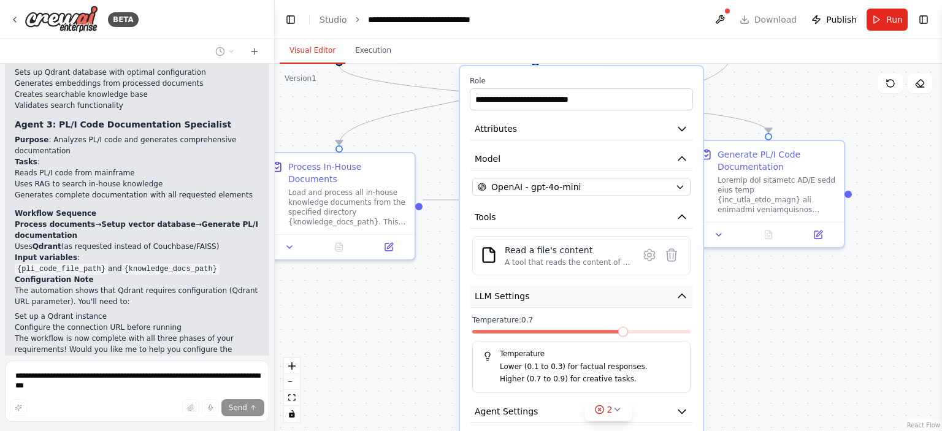
click at [682, 294] on icon "button" at bounding box center [681, 296] width 7 height 4
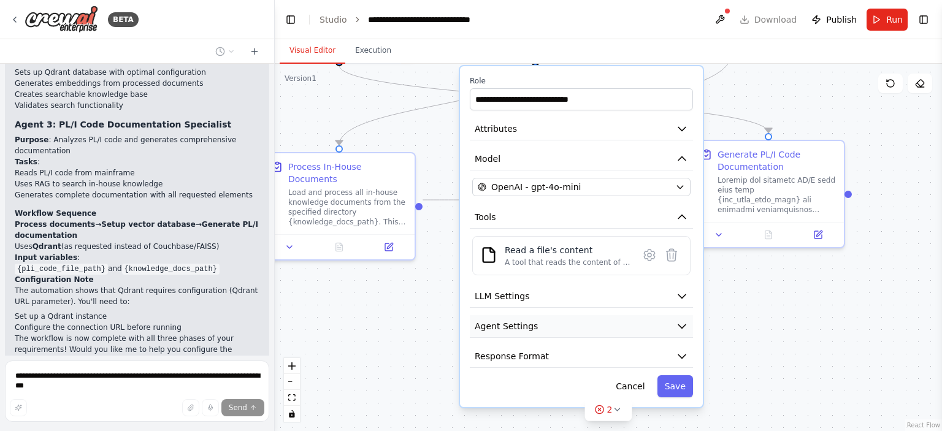
click at [678, 325] on icon "button" at bounding box center [682, 326] width 12 height 12
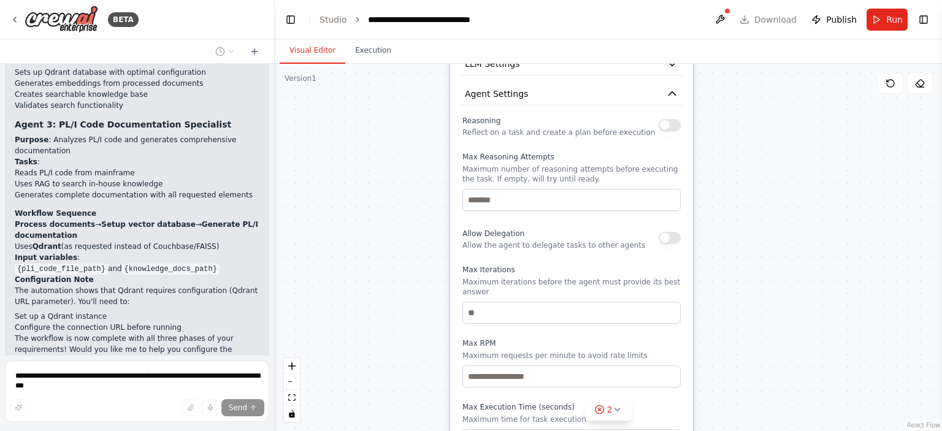
drag, startPoint x: 772, startPoint y: 362, endPoint x: 762, endPoint y: 129, distance: 232.5
click at [762, 129] on div ".deletable-edge-delete-btn { width: 20px; height: 20px; border: 0px solid #ffff…" at bounding box center [608, 247] width 667 height 367
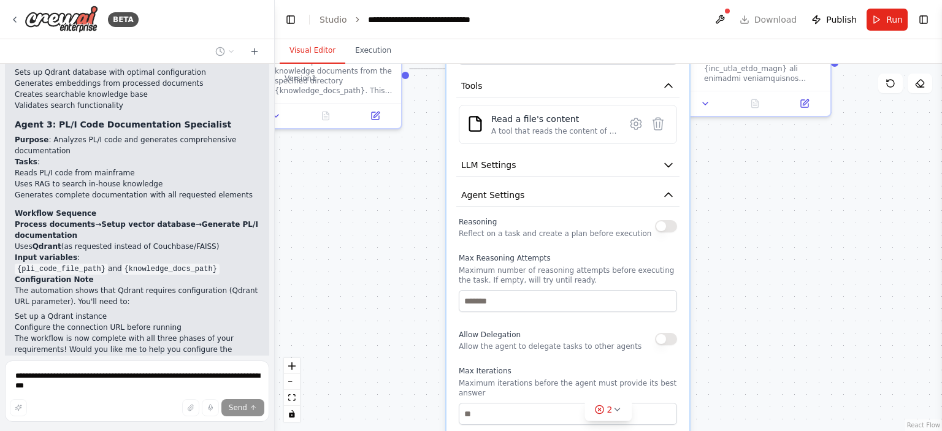
drag, startPoint x: 722, startPoint y: 346, endPoint x: 718, endPoint y: 448, distance: 101.2
click at [718, 430] on div ".deletable-edge-delete-btn { width: 20px; height: 20px; border: 0px solid #ffff…" at bounding box center [608, 247] width 667 height 367
click at [673, 194] on icon "button" at bounding box center [668, 195] width 12 height 12
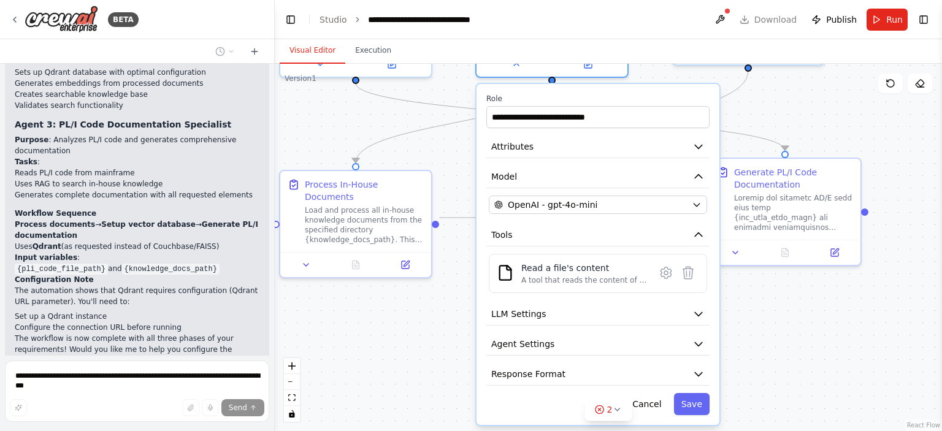
drag, startPoint x: 779, startPoint y: 191, endPoint x: 810, endPoint y: 335, distance: 146.8
click at [810, 335] on div ".deletable-edge-delete-btn { width: 20px; height: 20px; border: 0px solid #ffff…" at bounding box center [608, 247] width 667 height 367
click at [687, 201] on button "OpenAI - gpt-4o-mini" at bounding box center [598, 205] width 218 height 18
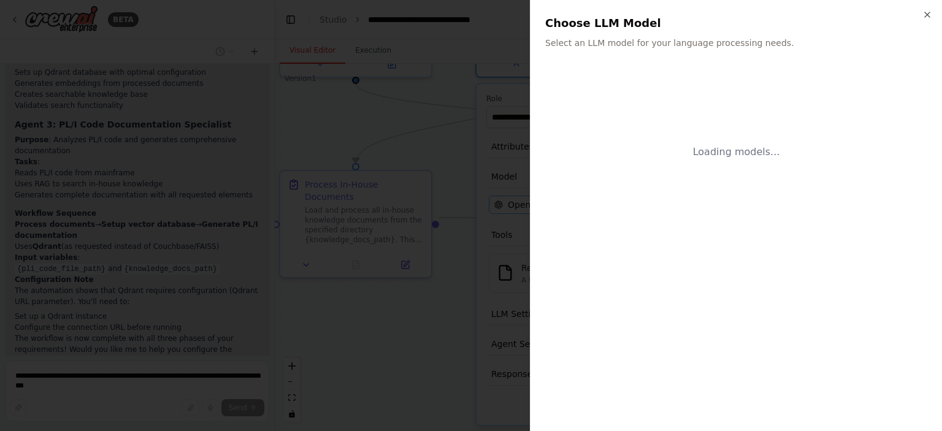
scroll to position [4, 0]
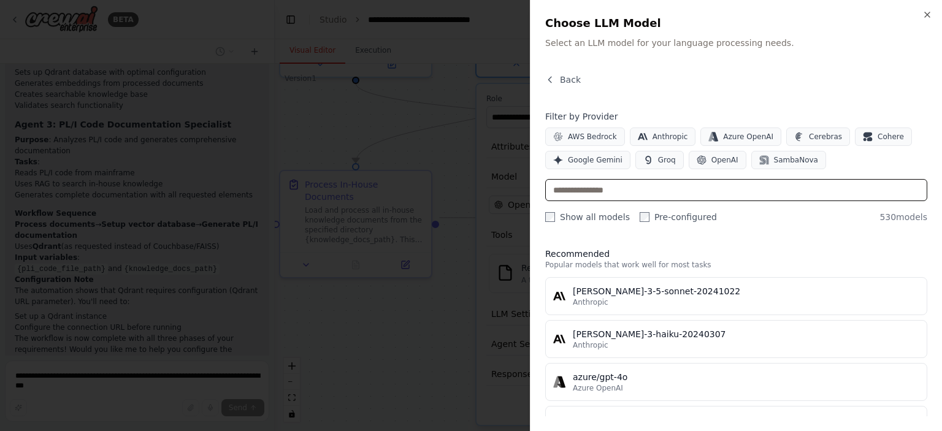
click at [734, 195] on input "text" at bounding box center [736, 190] width 382 height 22
type input "***"
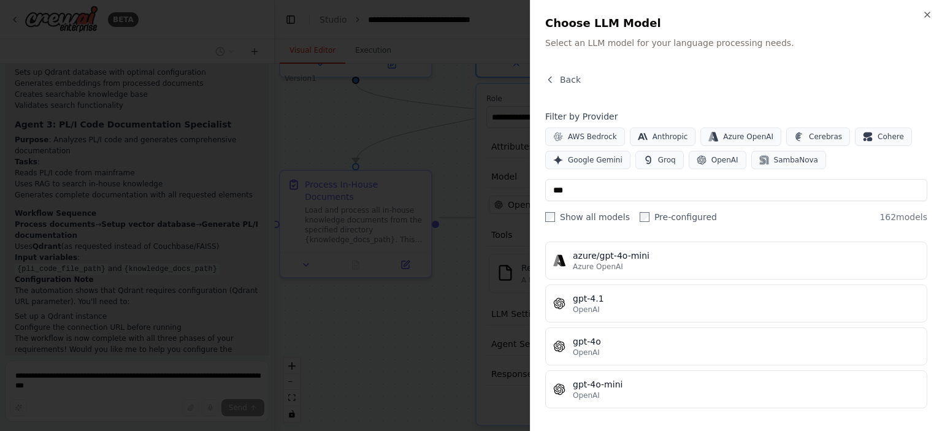
scroll to position [93, 0]
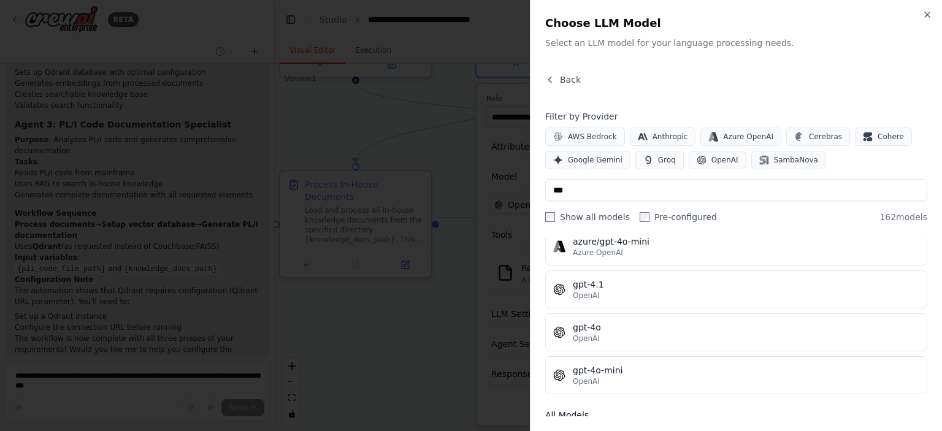
click at [409, 330] on div at bounding box center [471, 215] width 942 height 431
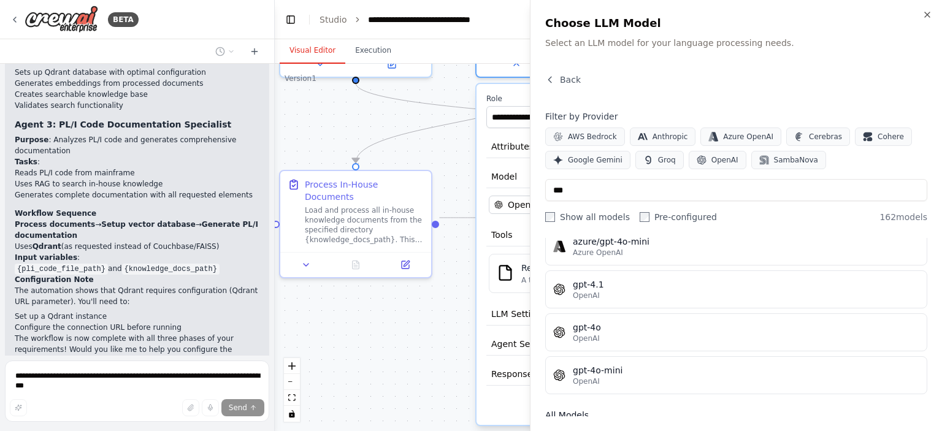
scroll to position [0, 0]
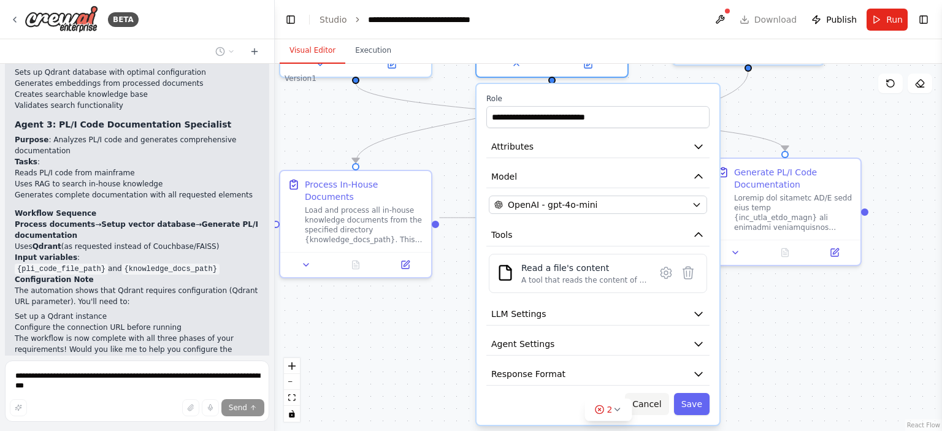
click at [656, 403] on button "Cancel" at bounding box center [647, 404] width 44 height 22
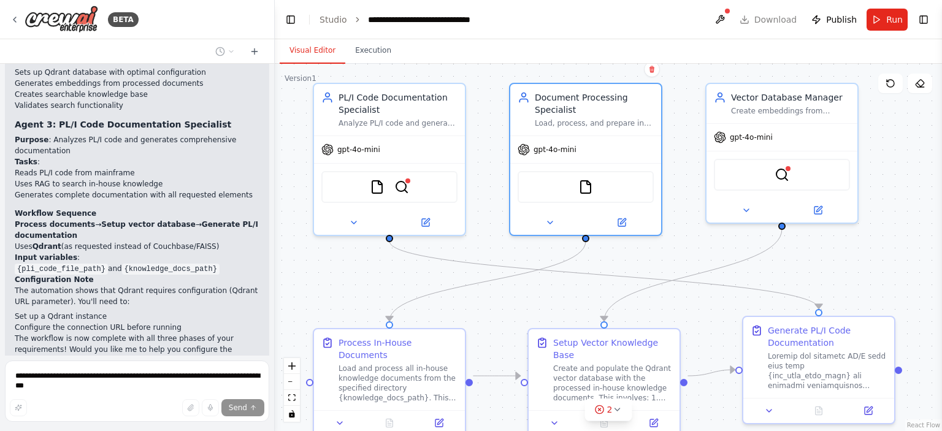
drag, startPoint x: 897, startPoint y: 137, endPoint x: 931, endPoint y: 295, distance: 161.7
click at [931, 295] on div ".deletable-edge-delete-btn { width: 20px; height: 20px; border: 0px solid #ffff…" at bounding box center [608, 247] width 667 height 367
click at [786, 170] on img at bounding box center [781, 172] width 15 height 15
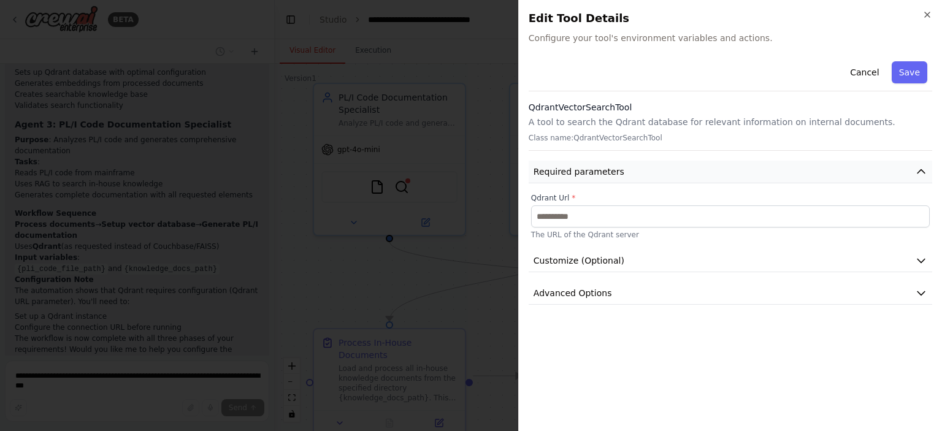
click at [917, 173] on icon "button" at bounding box center [920, 172] width 7 height 4
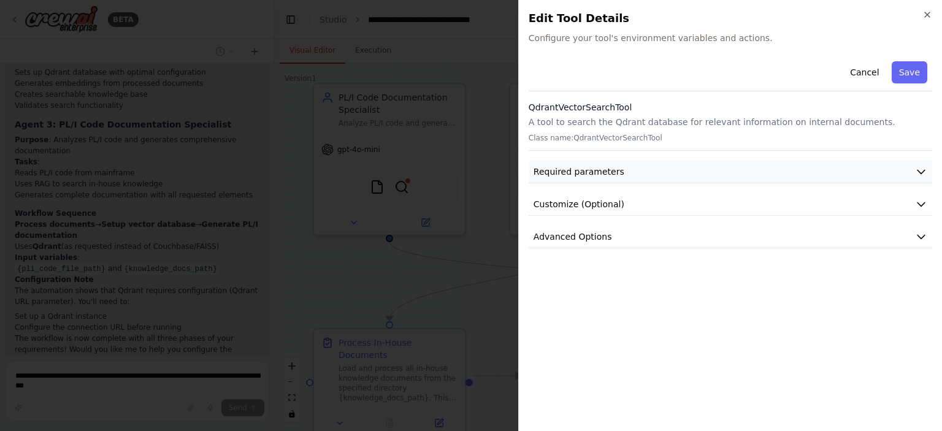
click at [917, 173] on icon "button" at bounding box center [921, 172] width 12 height 12
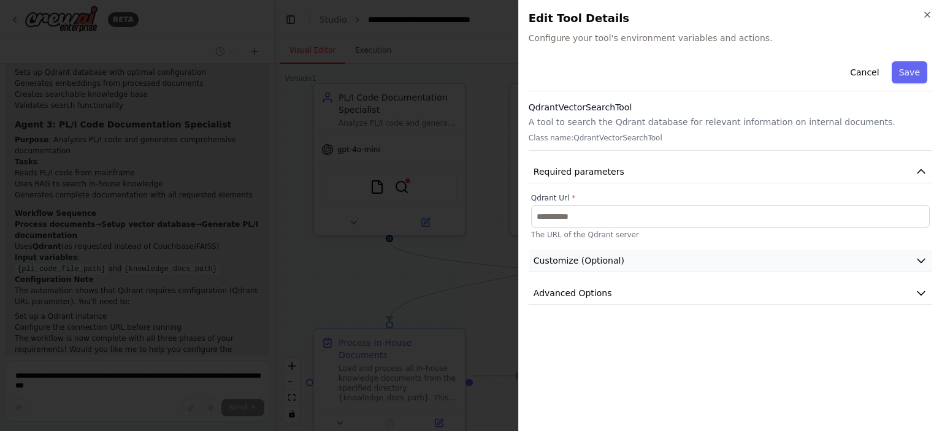
click at [923, 254] on icon "button" at bounding box center [921, 260] width 12 height 12
click at [923, 254] on button "Customize (Optional)" at bounding box center [729, 261] width 403 height 23
click at [916, 290] on icon "button" at bounding box center [921, 293] width 12 height 12
click at [478, 235] on body "BETA I want to create an agent which does following: (1). Connects to mainframe…" at bounding box center [471, 215] width 942 height 431
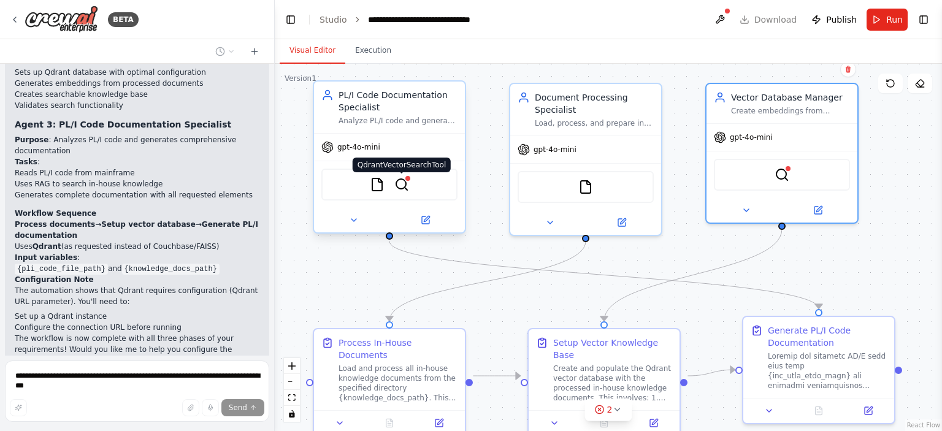
click at [400, 183] on img at bounding box center [401, 184] width 15 height 15
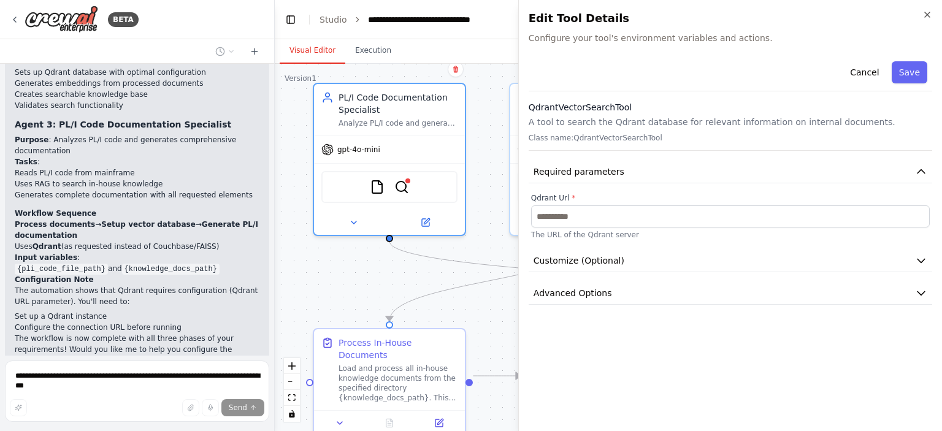
click at [333, 293] on body "BETA I want to create an agent which does following: (1). Connects to mainframe…" at bounding box center [471, 215] width 942 height 431
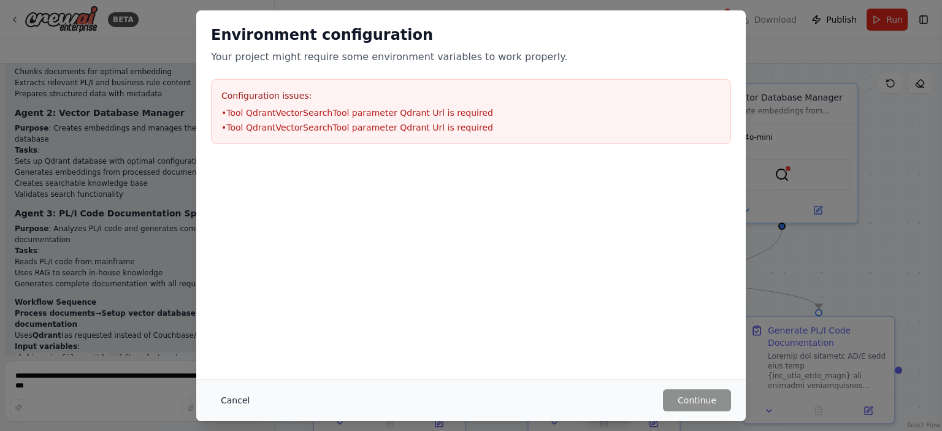
click at [238, 400] on button "Cancel" at bounding box center [235, 400] width 48 height 22
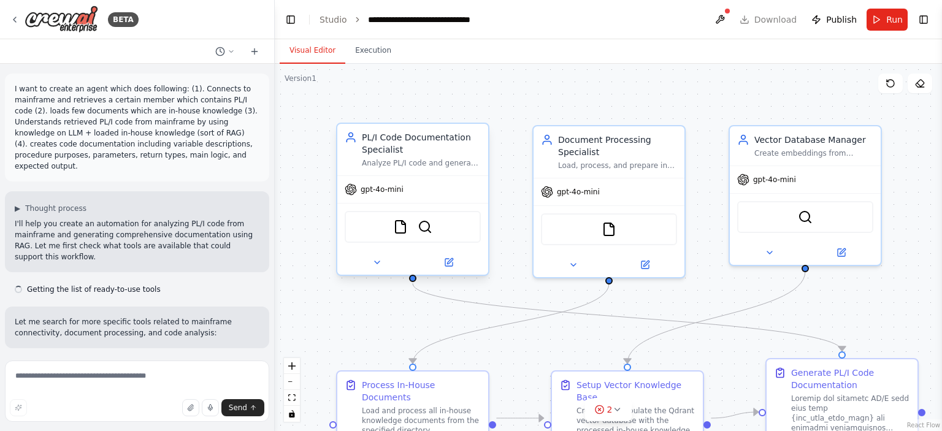
scroll to position [2662, 0]
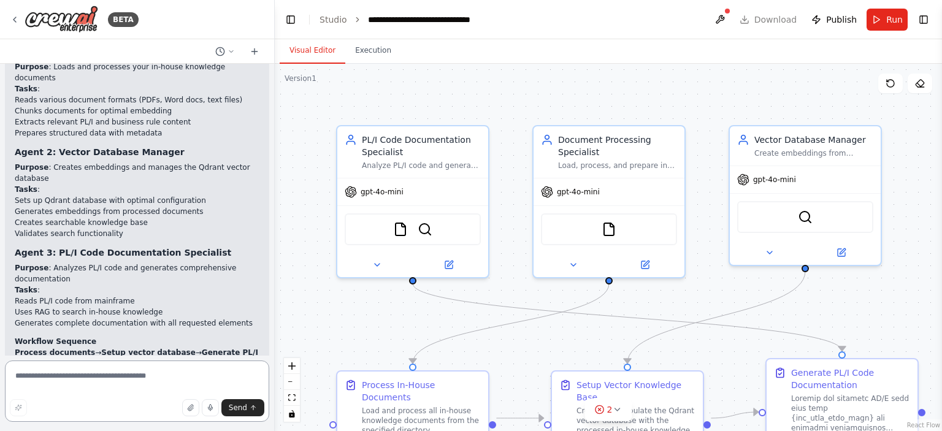
click at [94, 375] on textarea at bounding box center [137, 390] width 264 height 61
click at [102, 376] on textarea "**********" at bounding box center [137, 390] width 264 height 61
type textarea "*"
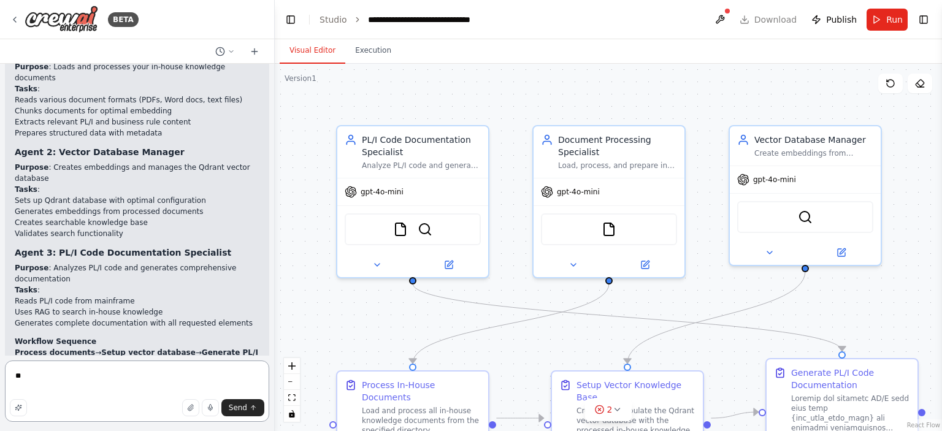
type textarea "*"
type textarea "**********"
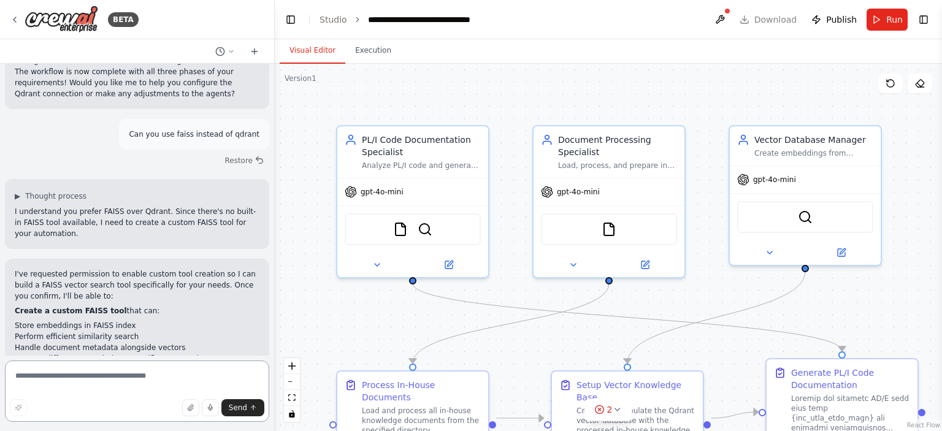
scroll to position [3067, 0]
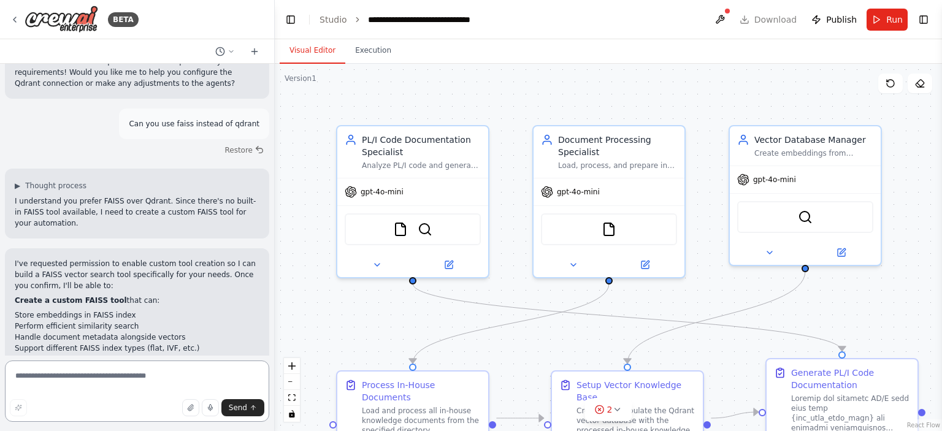
click at [64, 386] on textarea at bounding box center [137, 390] width 264 height 61
type textarea "*"
type textarea "***"
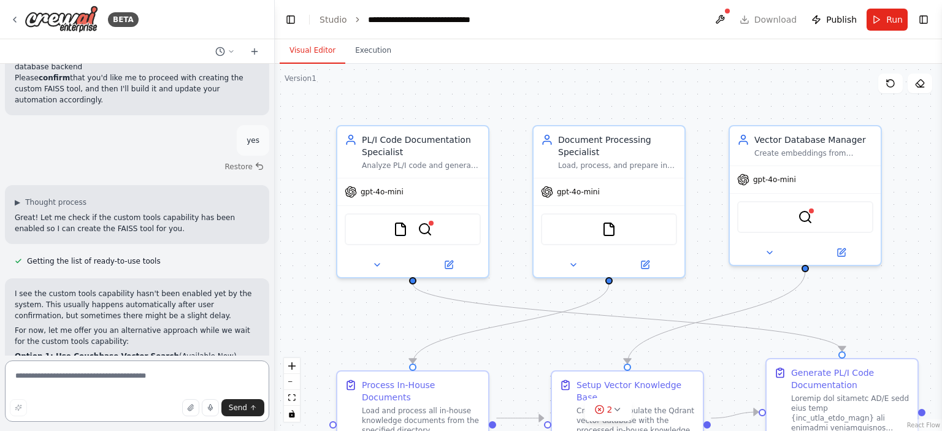
scroll to position [3411, 0]
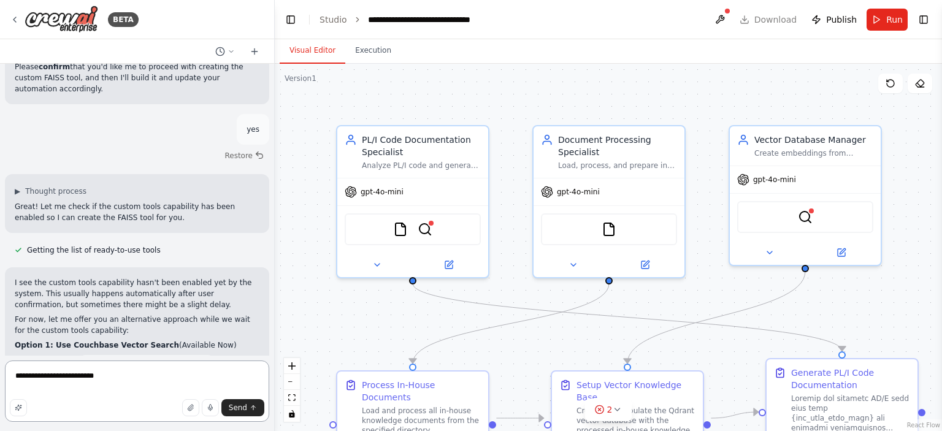
type textarea "**********"
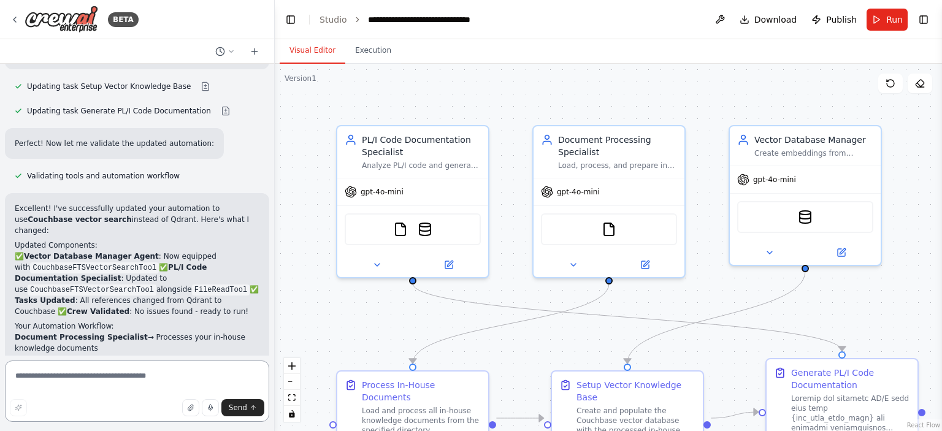
scroll to position [4300, 0]
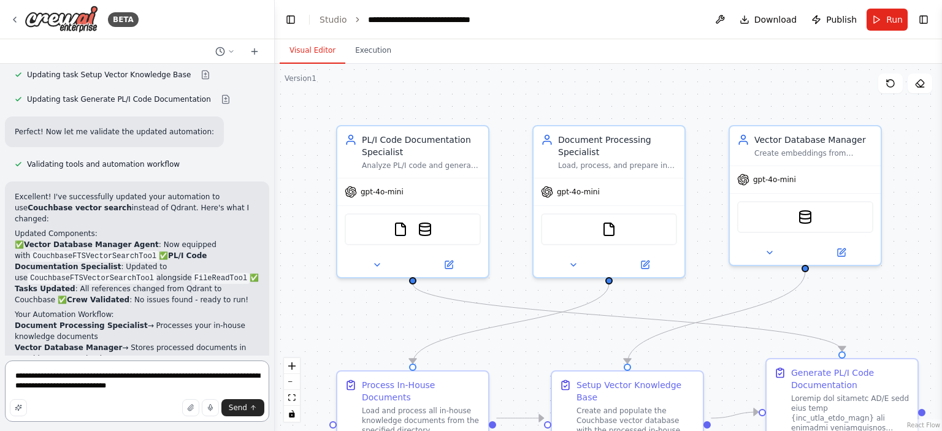
type textarea "**********"
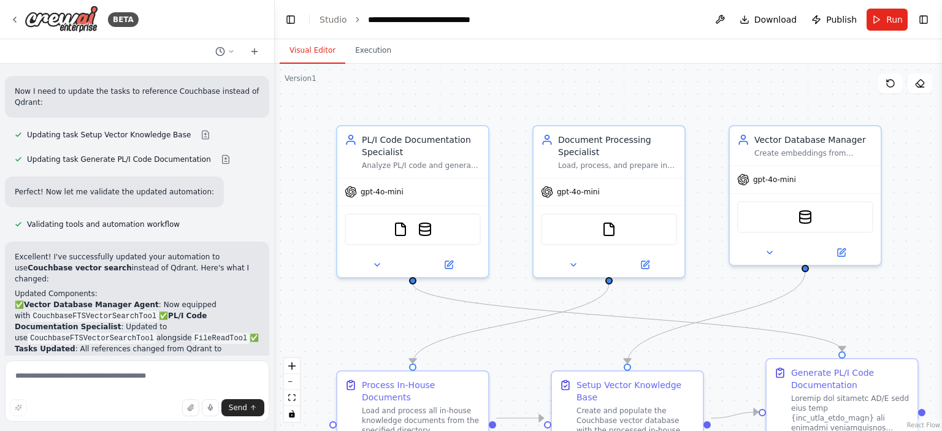
scroll to position [4321, 0]
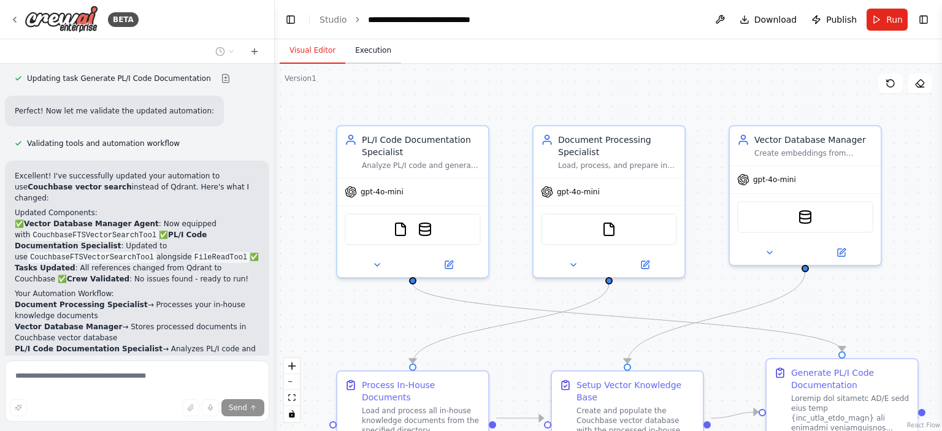
click at [360, 52] on button "Execution" at bounding box center [373, 51] width 56 height 26
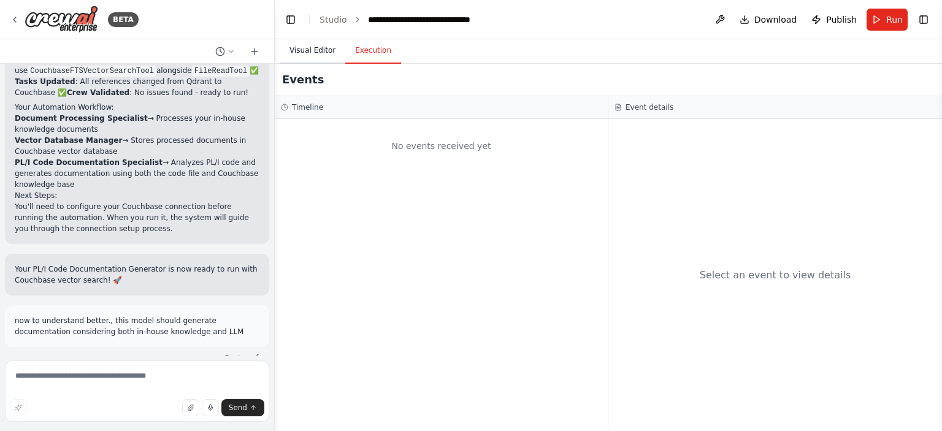
click at [304, 48] on button "Visual Editor" at bounding box center [313, 51] width 66 height 26
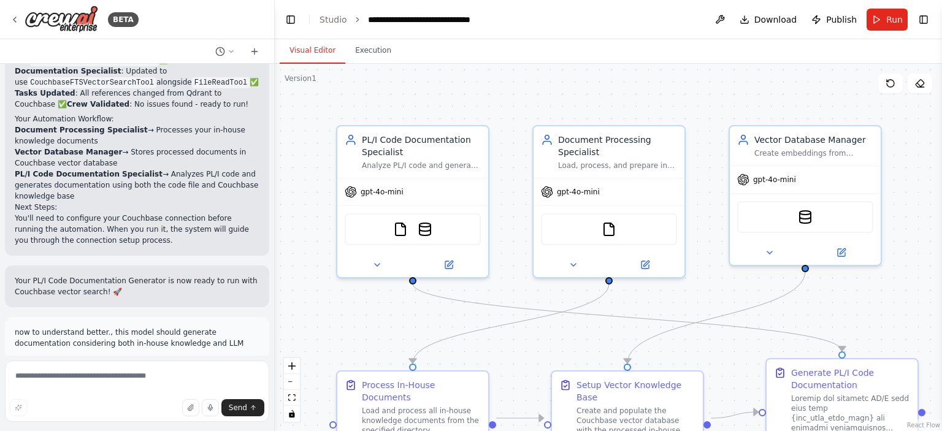
scroll to position [4781, 0]
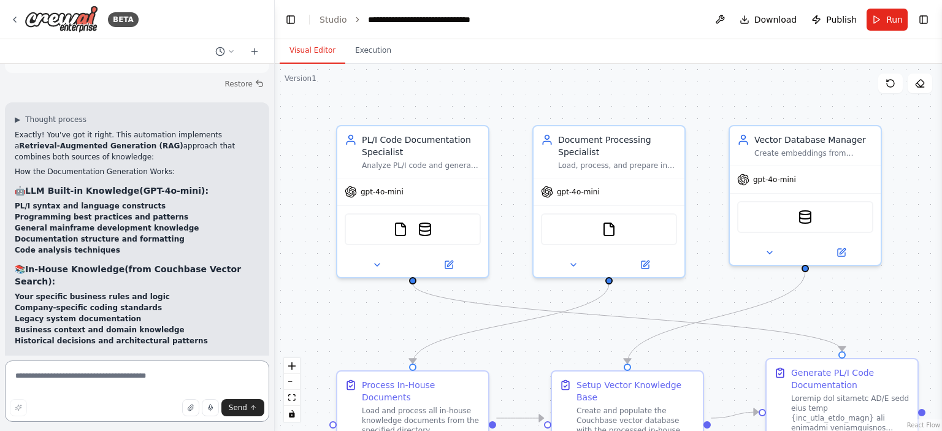
click at [72, 383] on textarea at bounding box center [137, 390] width 264 height 61
click at [769, 21] on span "Download" at bounding box center [775, 19] width 43 height 12
